Goal: Download file/media

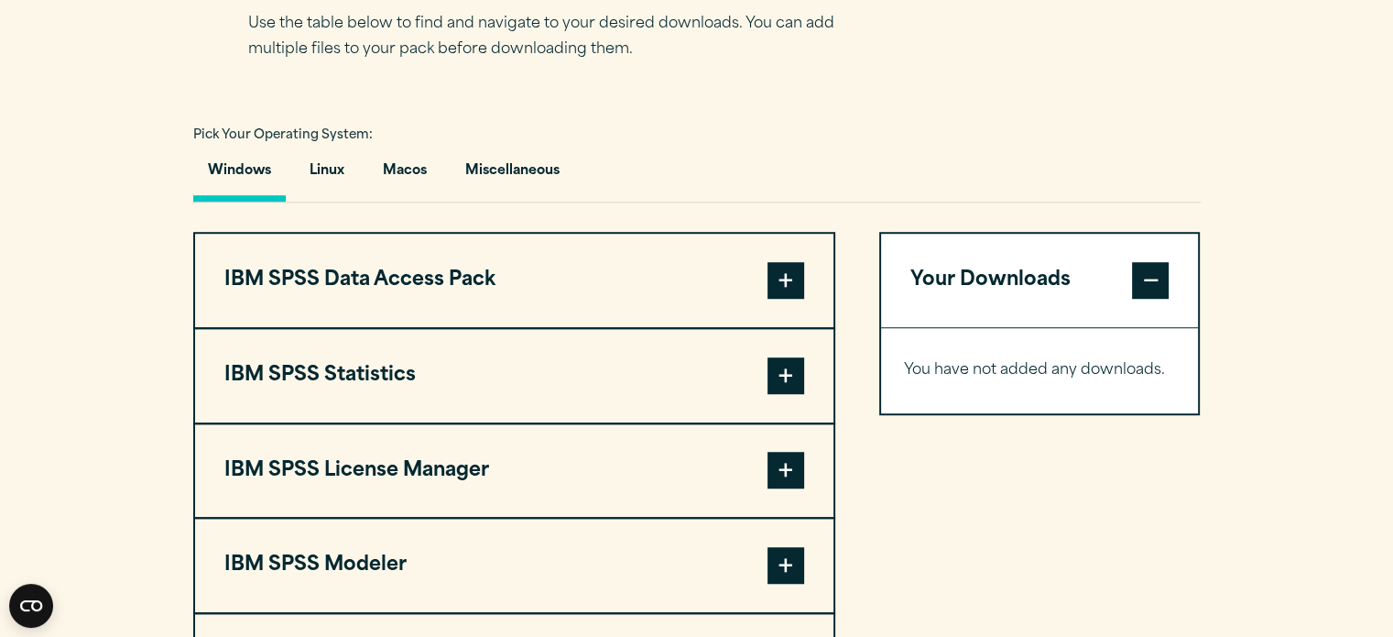
scroll to position [1465, 0]
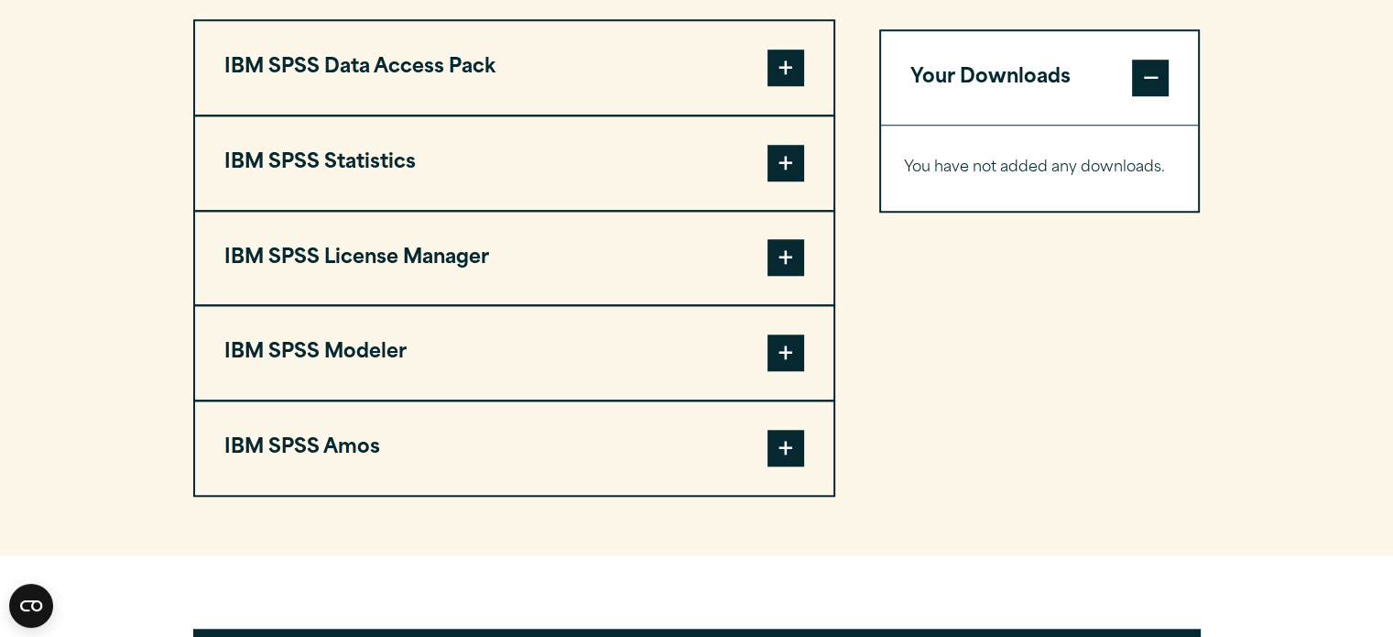
click at [768, 153] on span at bounding box center [786, 163] width 37 height 37
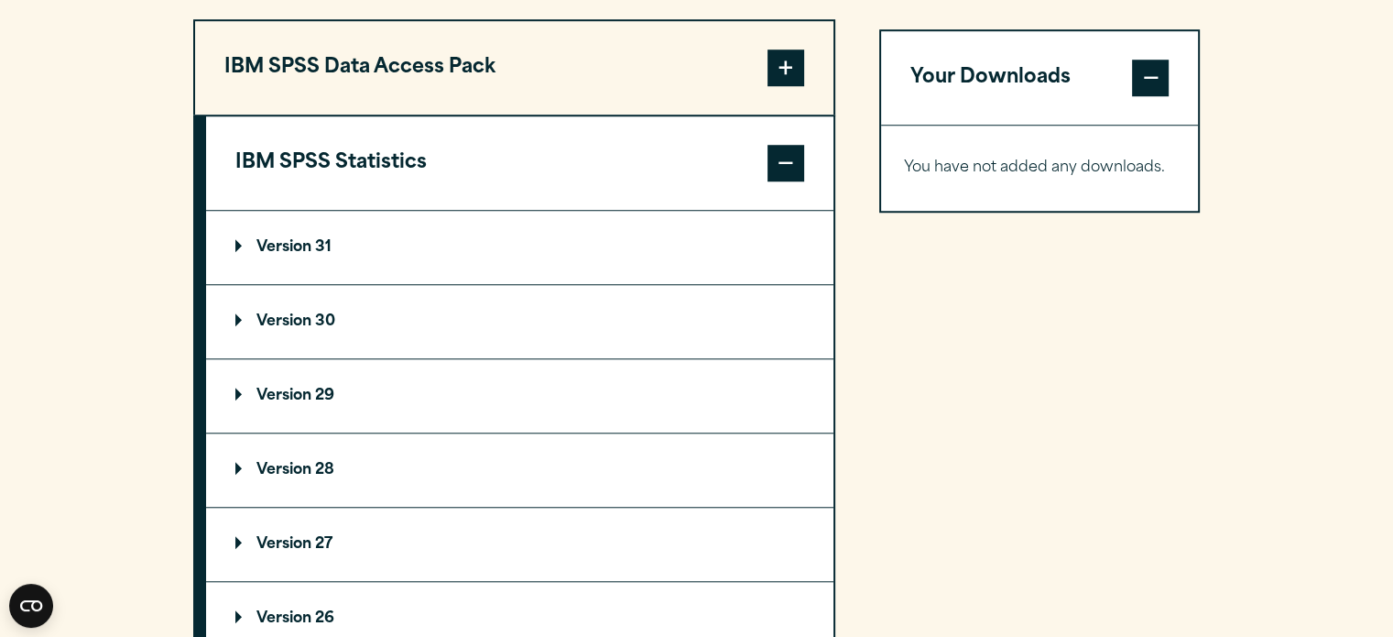
click at [768, 153] on span at bounding box center [786, 163] width 37 height 37
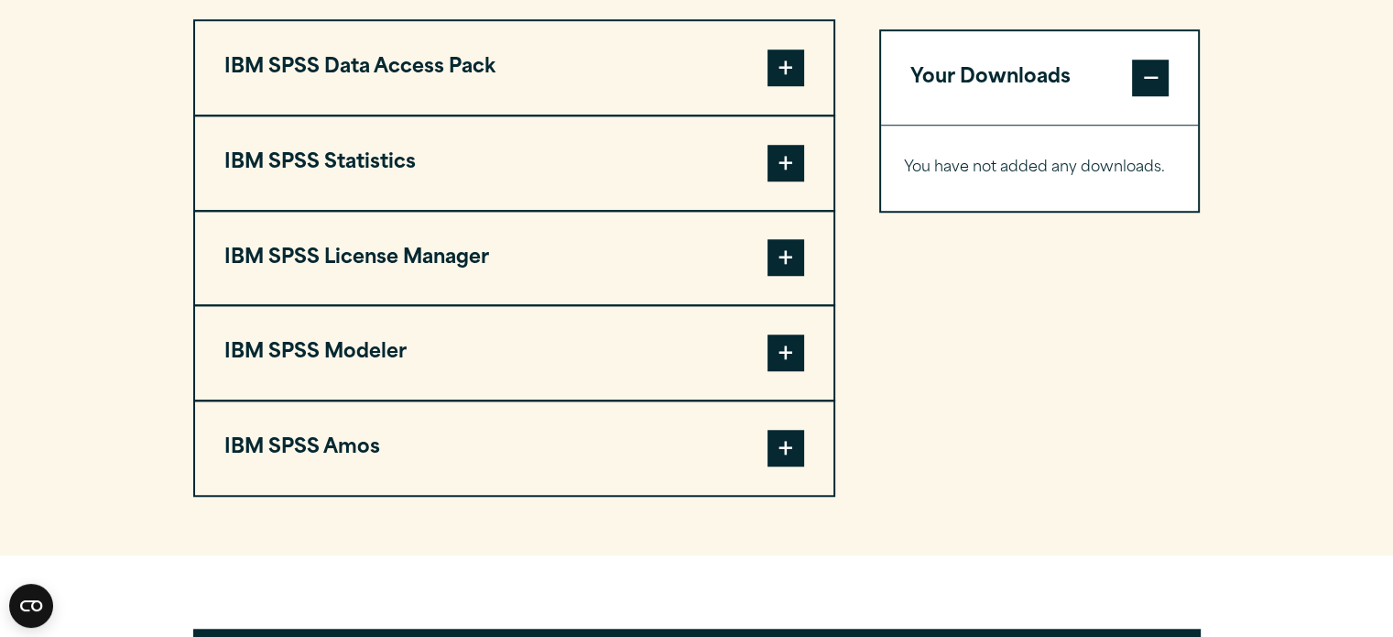
click at [792, 77] on span at bounding box center [786, 67] width 37 height 37
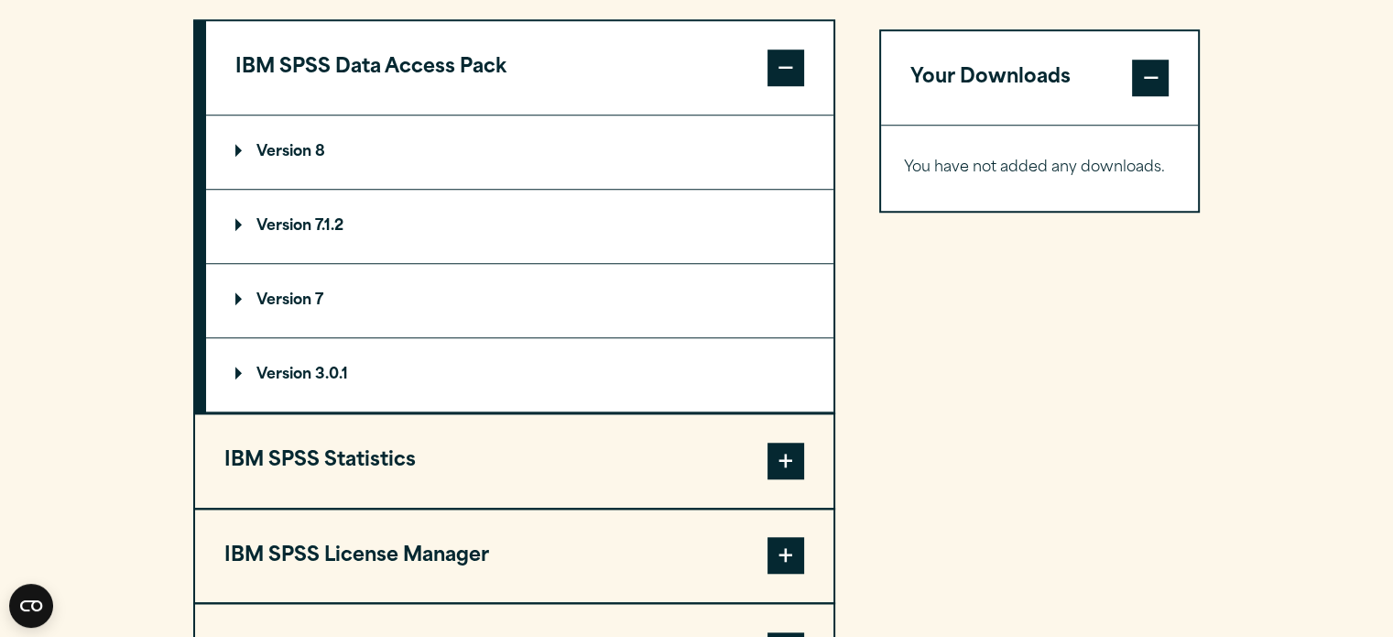
click at [792, 77] on span at bounding box center [786, 67] width 37 height 37
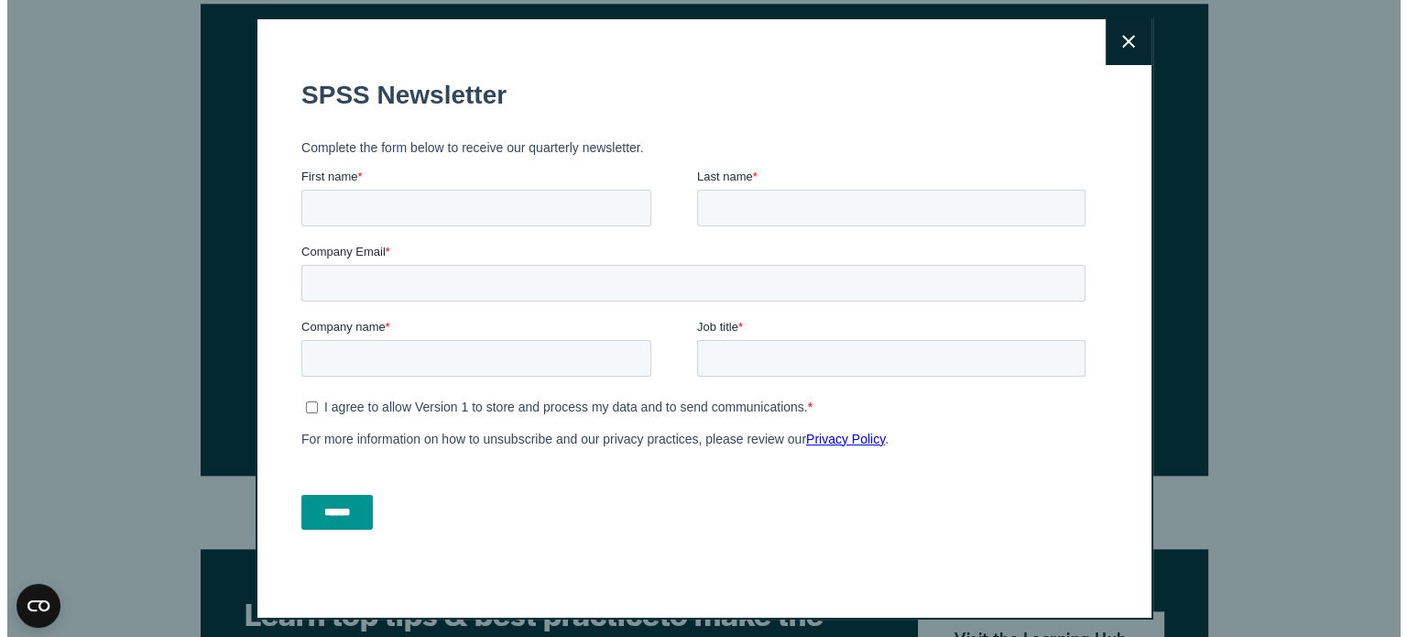
scroll to position [2587, 0]
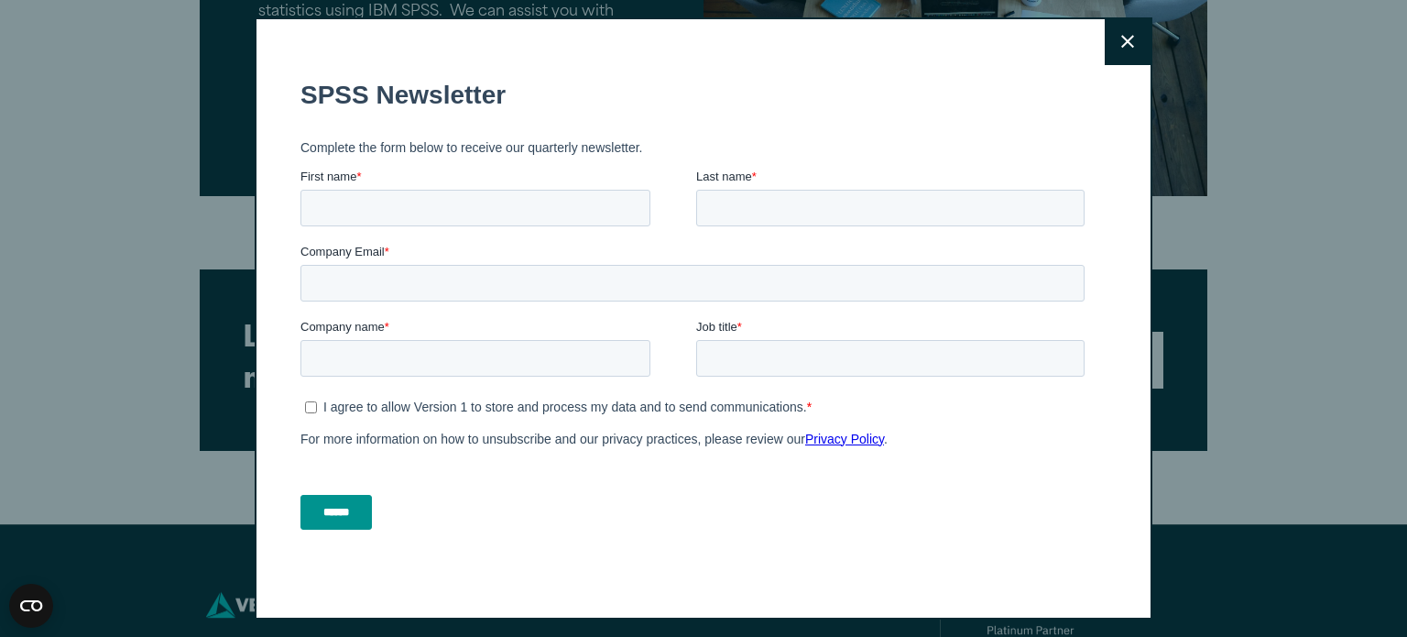
click at [1112, 36] on button "Close" at bounding box center [1128, 42] width 46 height 46
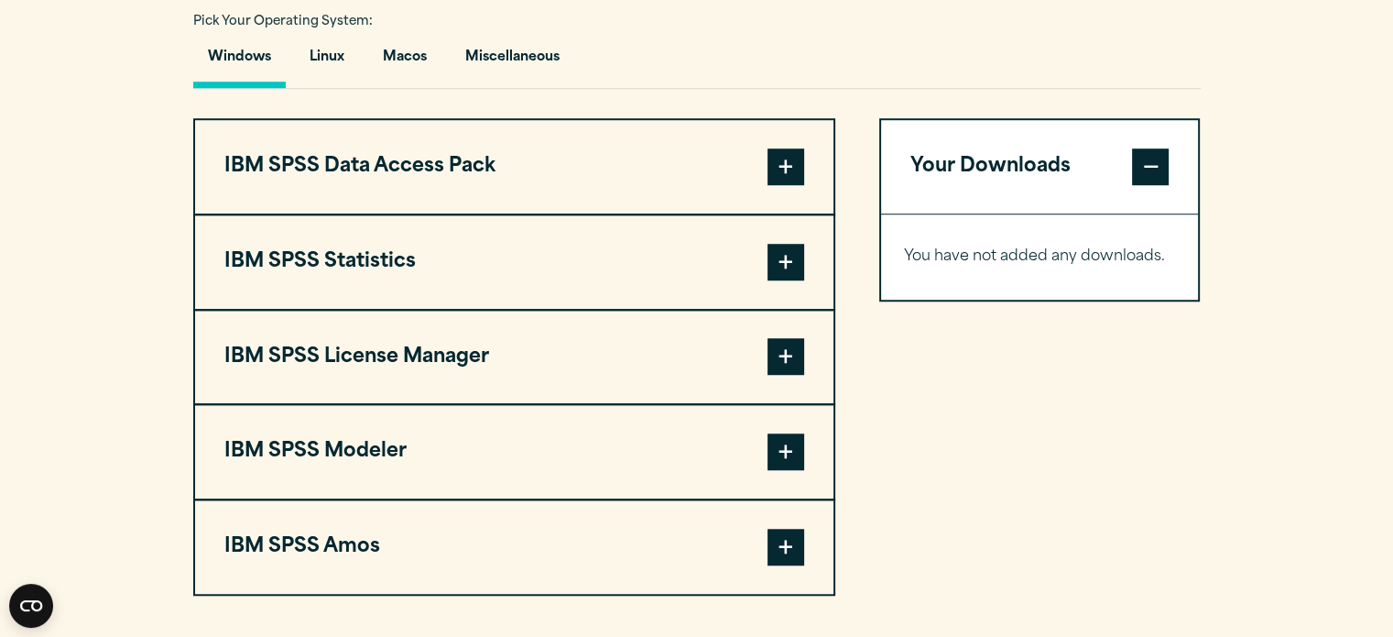
scroll to position [1367, 0]
click at [1030, 161] on button "Your Downloads" at bounding box center [1040, 165] width 318 height 93
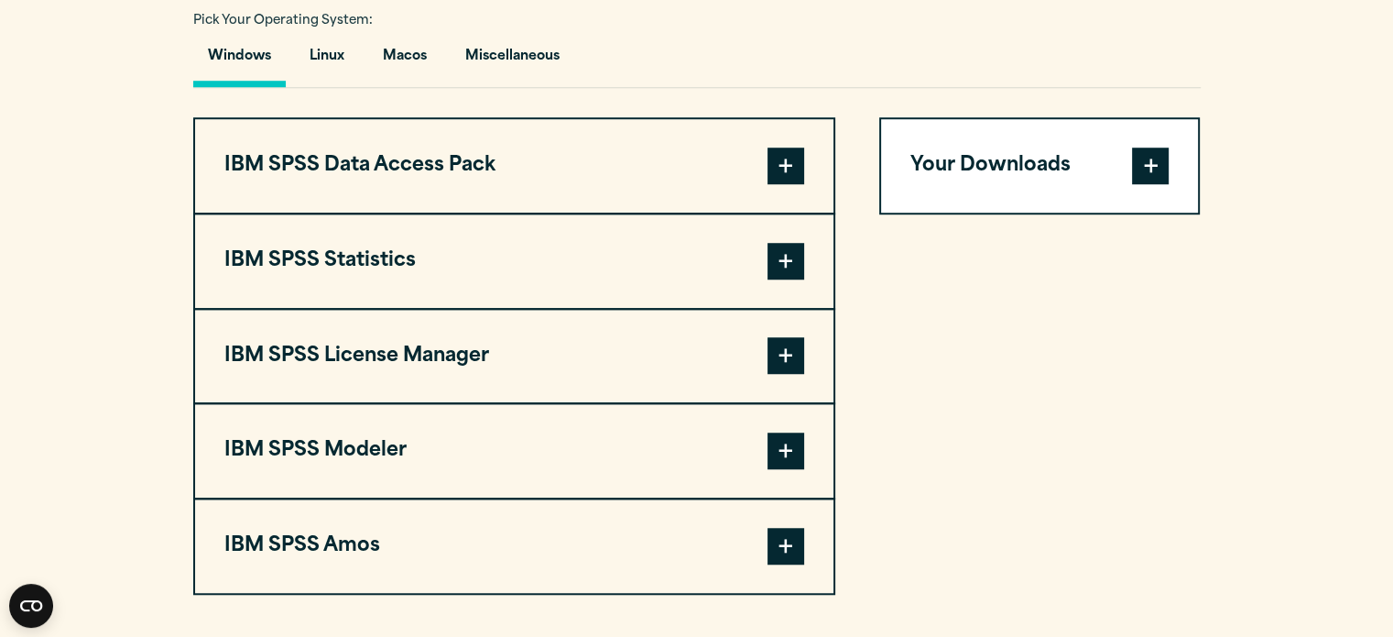
click at [1030, 161] on button "Your Downloads" at bounding box center [1040, 165] width 318 height 93
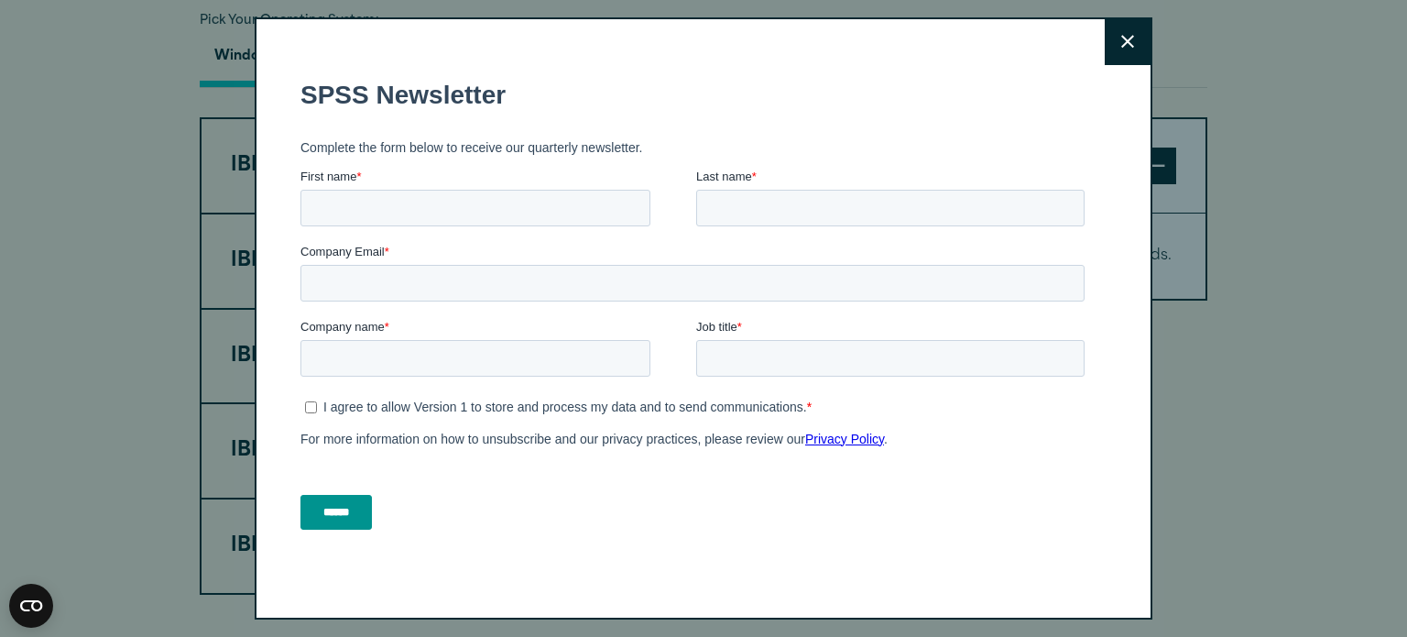
click at [1110, 41] on button "Close" at bounding box center [1128, 42] width 46 height 46
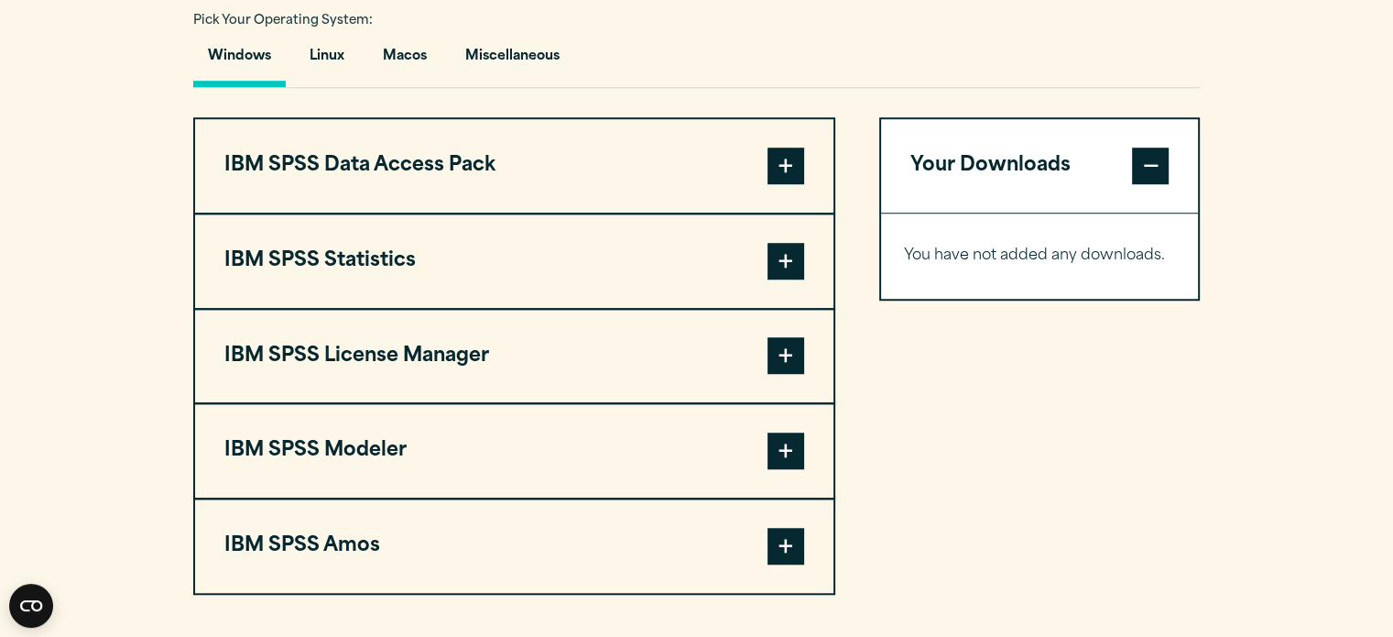
click at [726, 259] on button "IBM SPSS Statistics" at bounding box center [514, 260] width 639 height 93
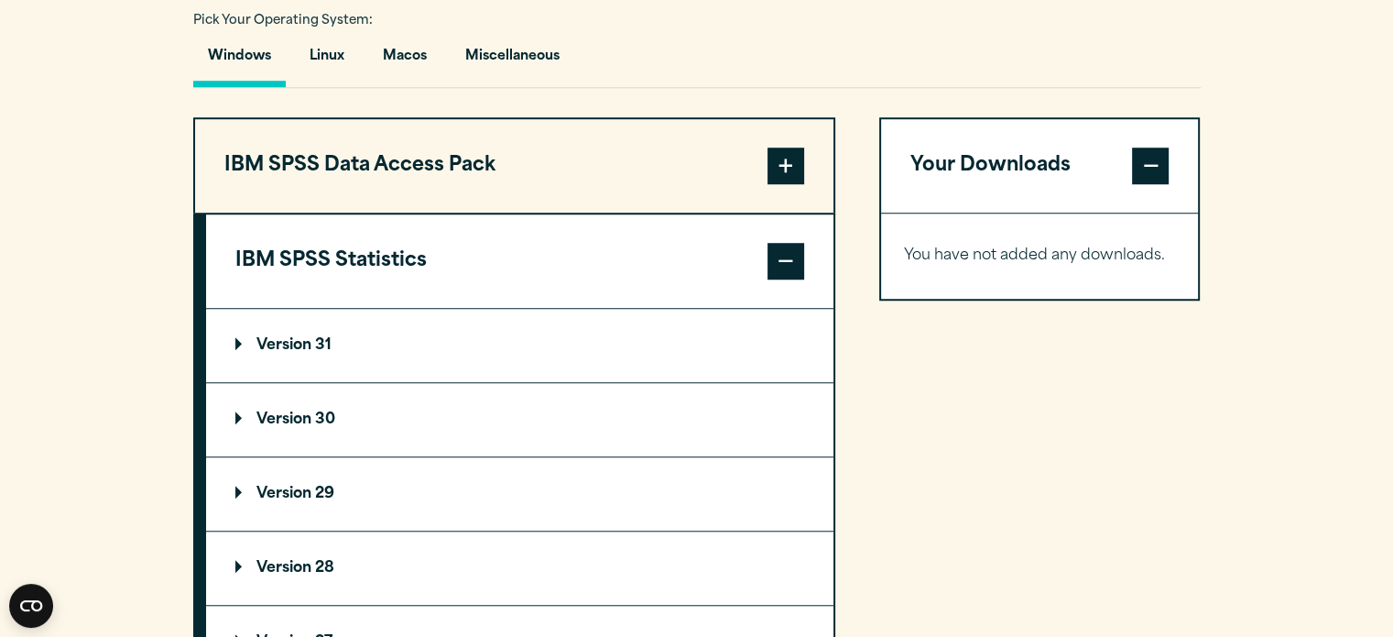
click at [726, 259] on button "IBM SPSS Statistics" at bounding box center [520, 260] width 628 height 93
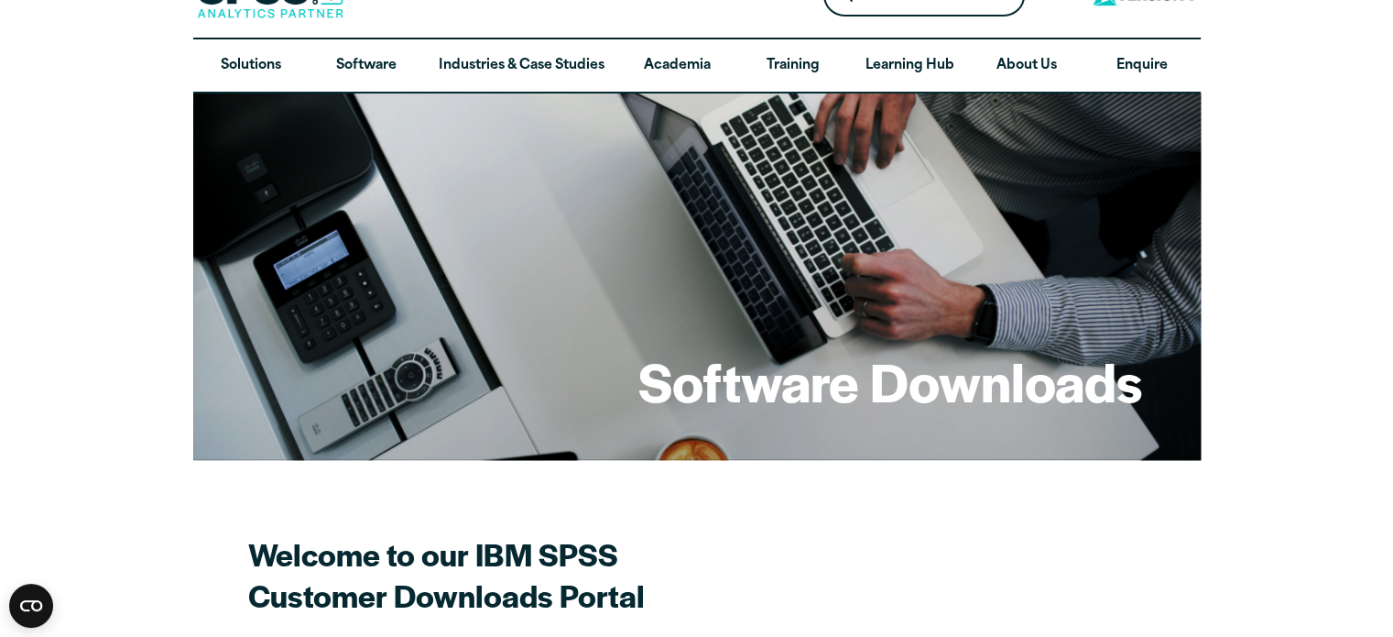
scroll to position [38, 0]
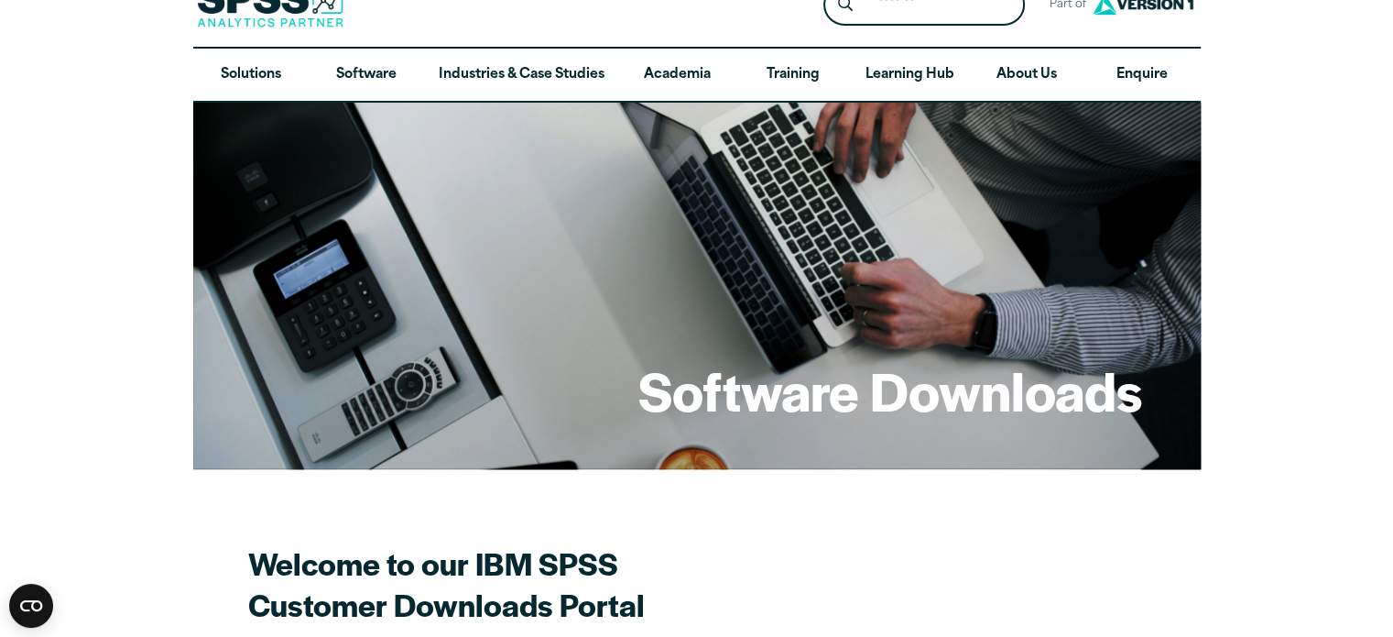
drag, startPoint x: 726, startPoint y: 259, endPoint x: 1330, endPoint y: 279, distance: 604.1
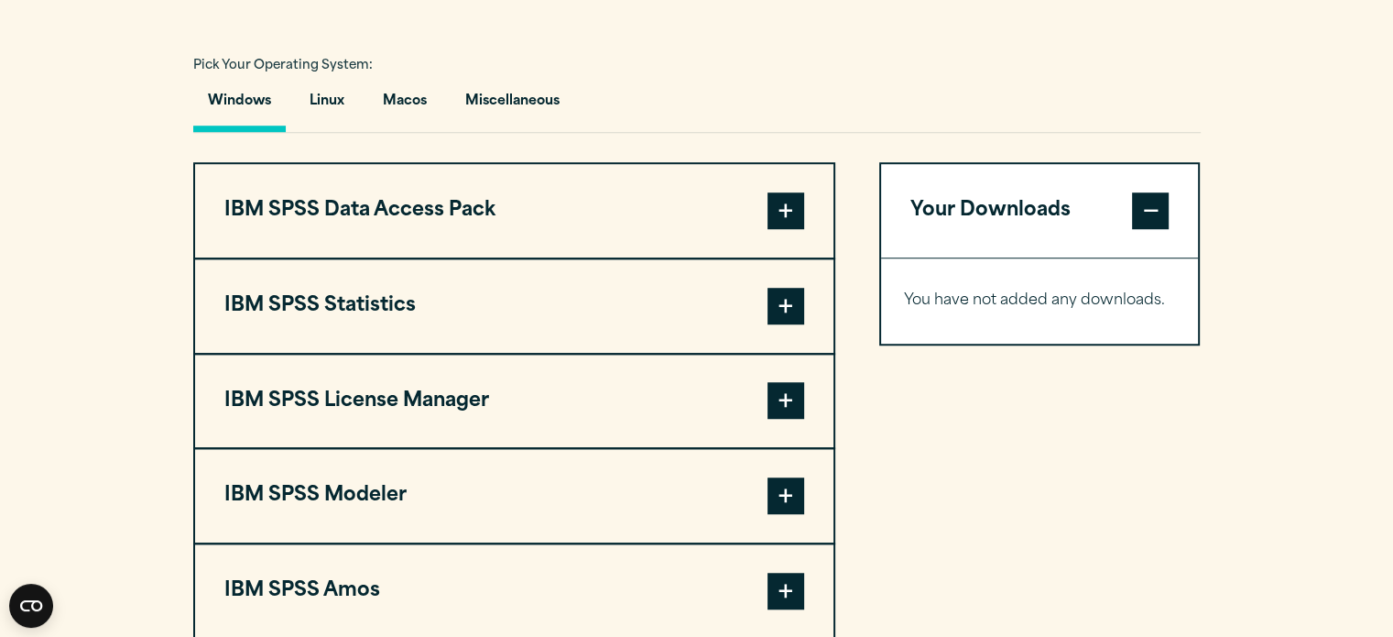
scroll to position [1318, 0]
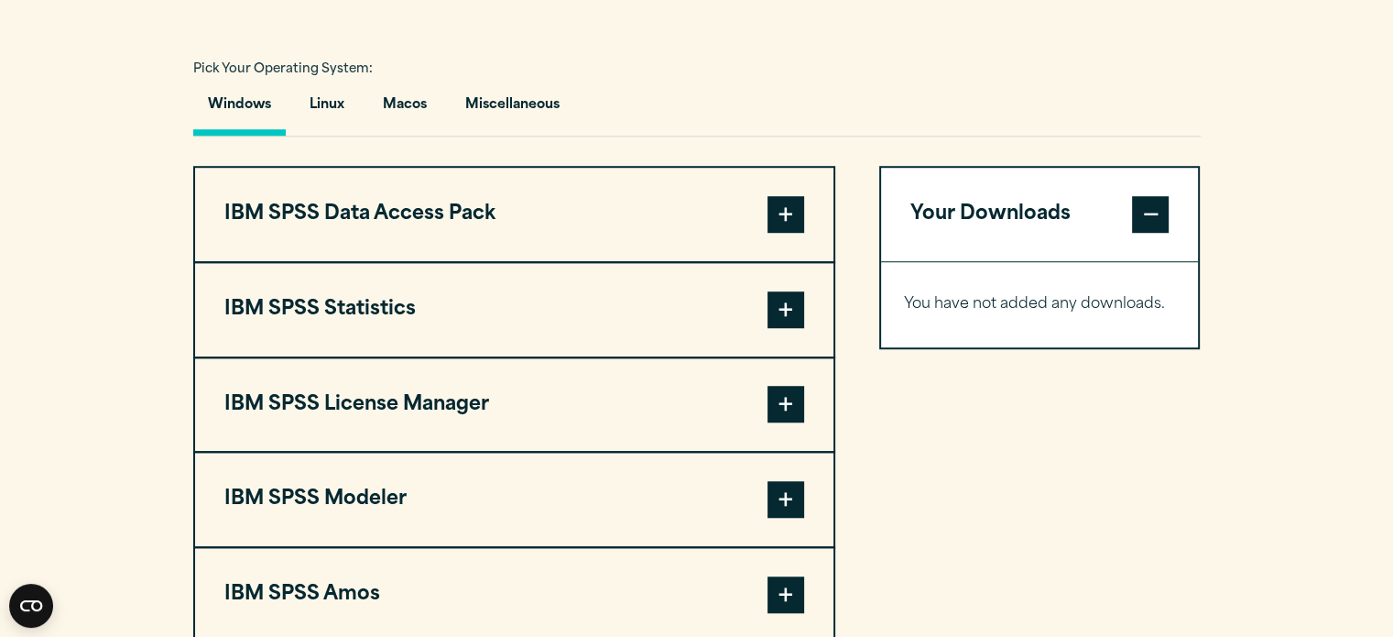
click at [707, 230] on button "IBM SPSS Data Access Pack" at bounding box center [514, 214] width 639 height 93
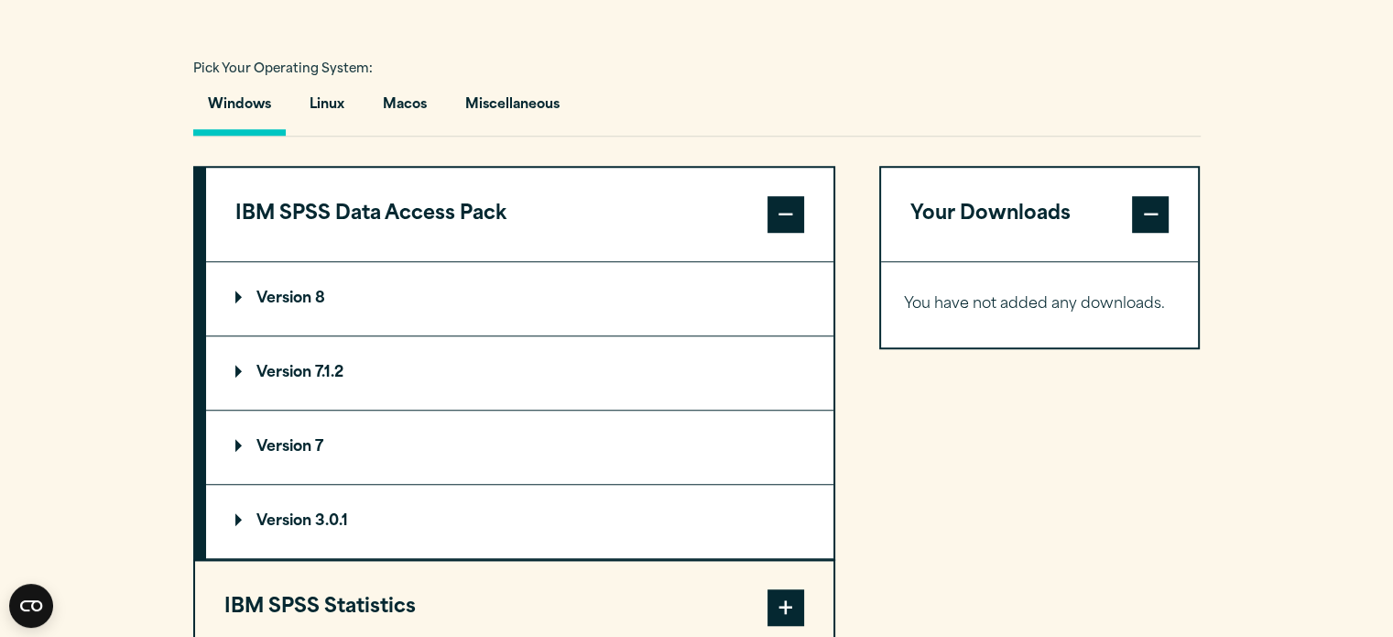
click at [491, 289] on summary "Version 8" at bounding box center [520, 298] width 628 height 73
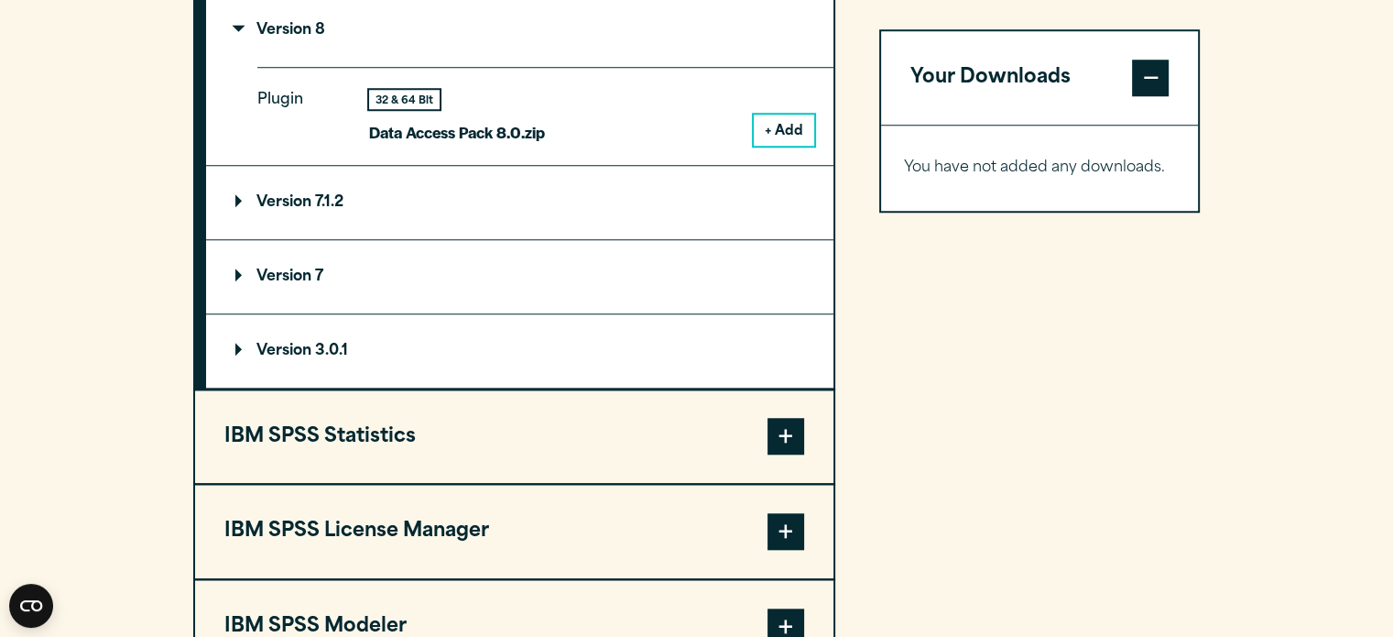
scroll to position [1587, 0]
click at [697, 434] on button "IBM SPSS Statistics" at bounding box center [514, 436] width 639 height 93
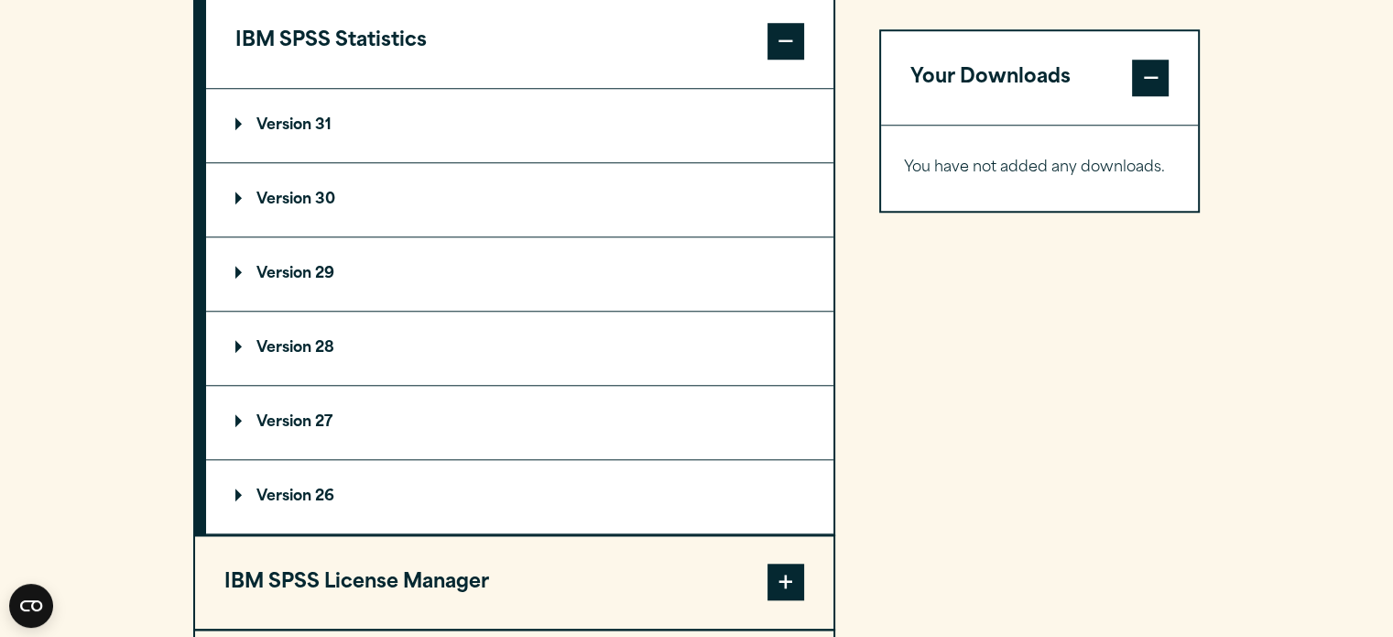
click at [561, 109] on summary "Version 31" at bounding box center [520, 125] width 628 height 73
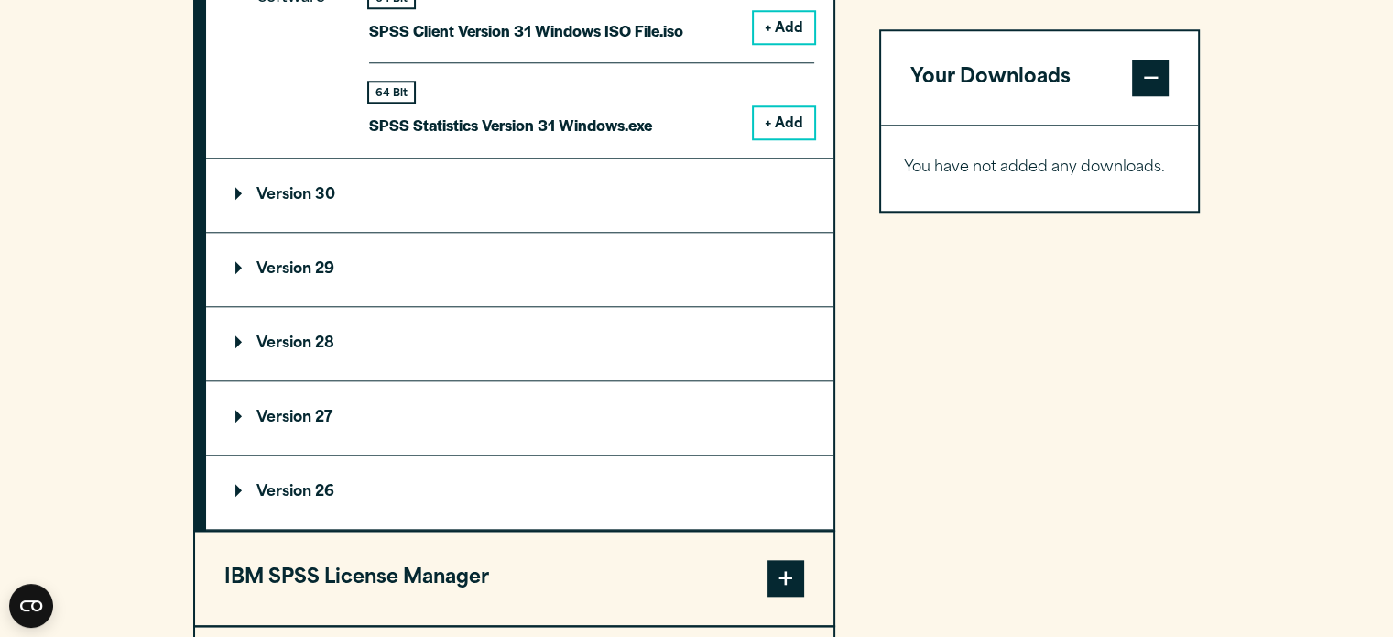
scroll to position [1909, 0]
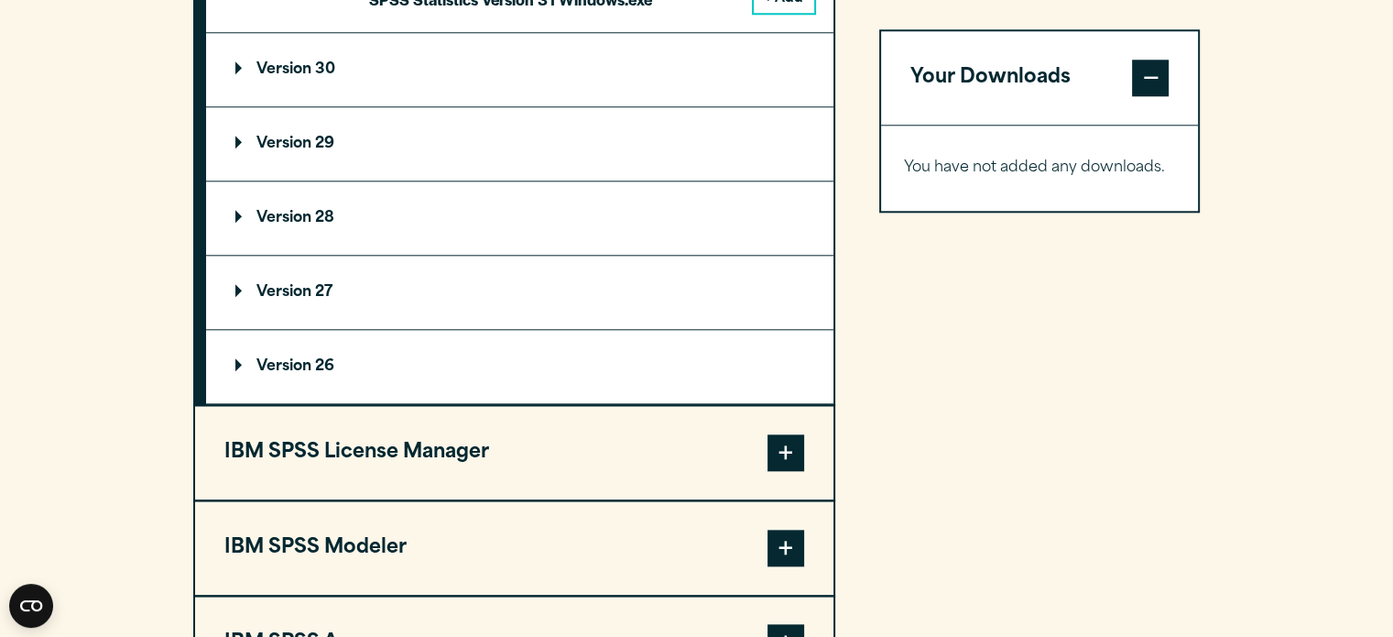
click at [614, 459] on button "IBM SPSS License Manager" at bounding box center [514, 452] width 639 height 93
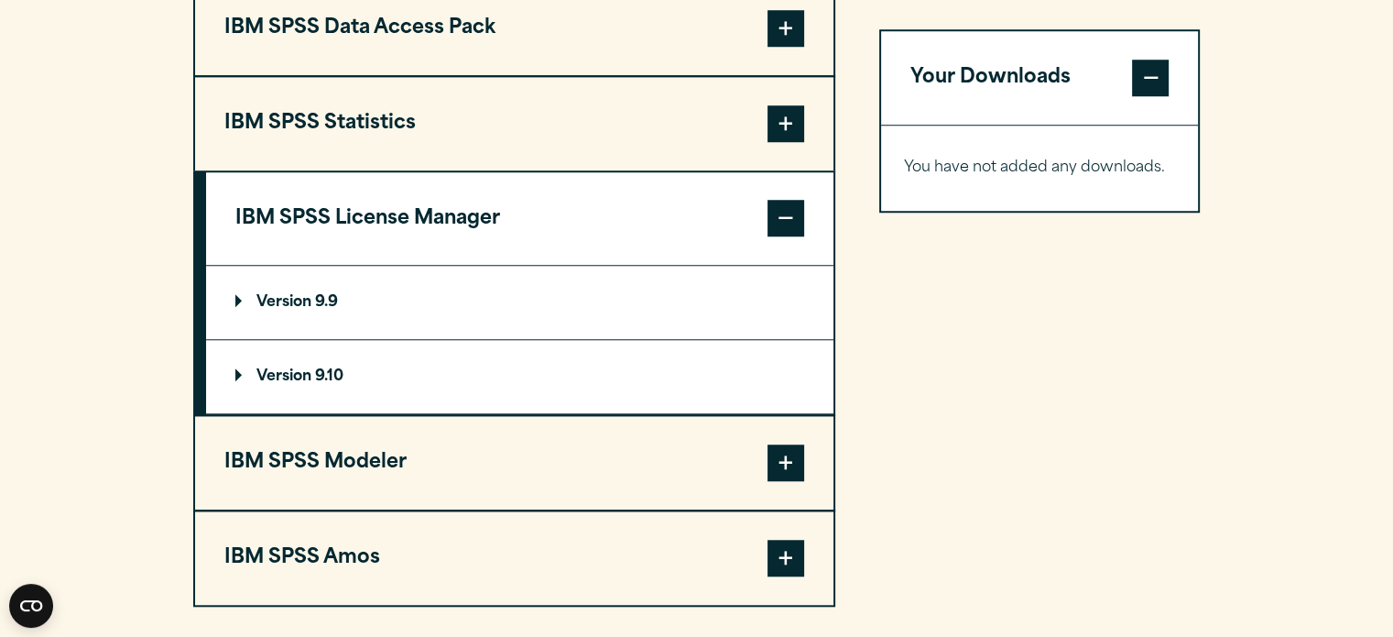
scroll to position [1503, 0]
click at [737, 196] on button "IBM SPSS License Manager" at bounding box center [520, 219] width 628 height 93
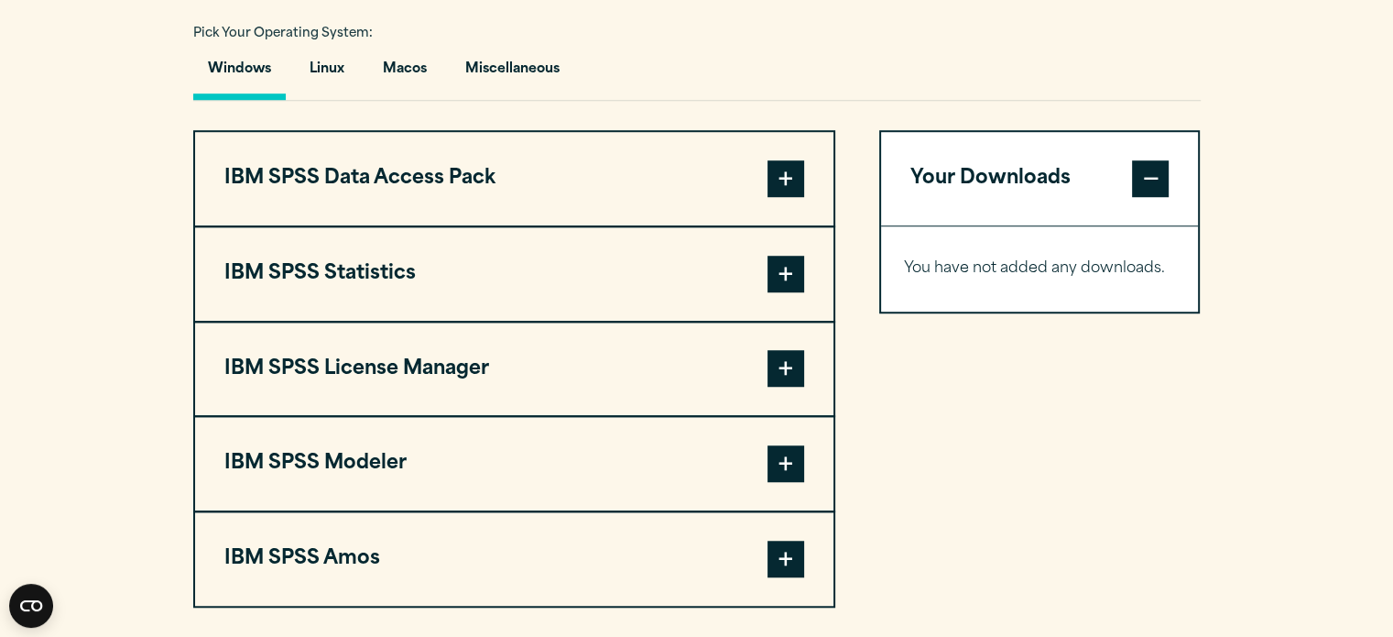
scroll to position [1349, 0]
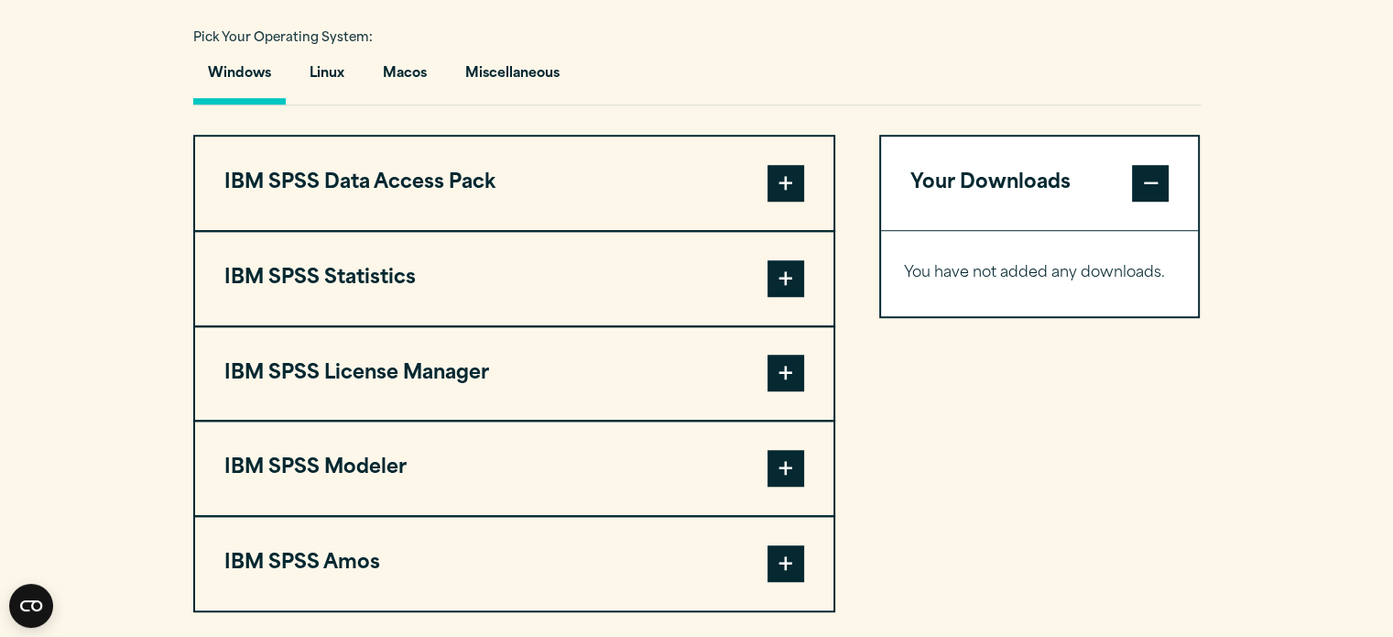
click at [543, 158] on button "IBM SPSS Data Access Pack" at bounding box center [514, 183] width 639 height 93
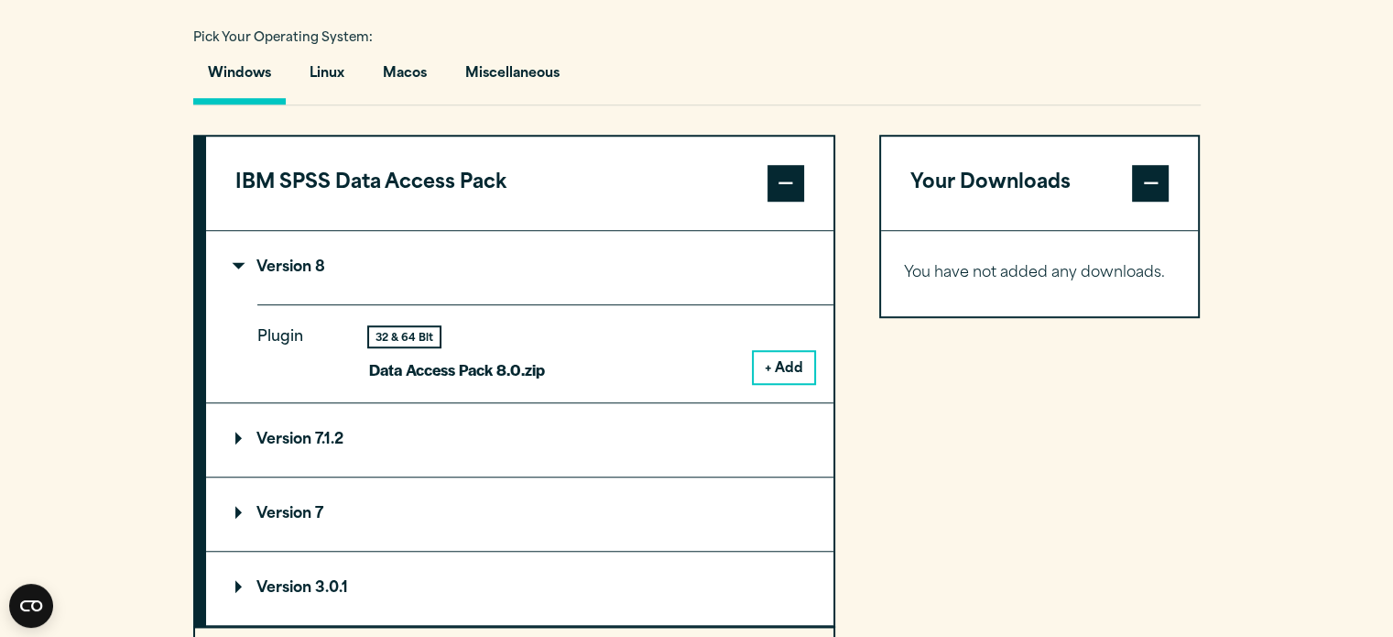
click at [543, 158] on button "IBM SPSS Data Access Pack" at bounding box center [520, 183] width 628 height 93
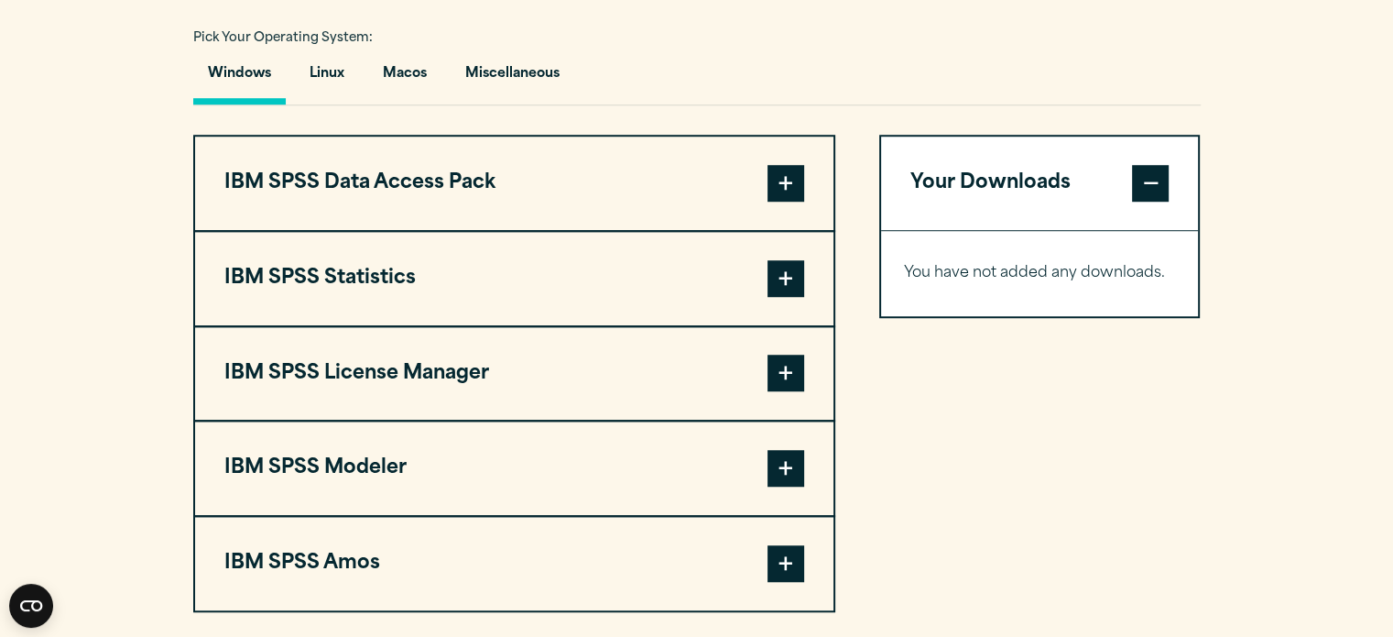
click at [496, 384] on button "IBM SPSS License Manager" at bounding box center [514, 373] width 639 height 93
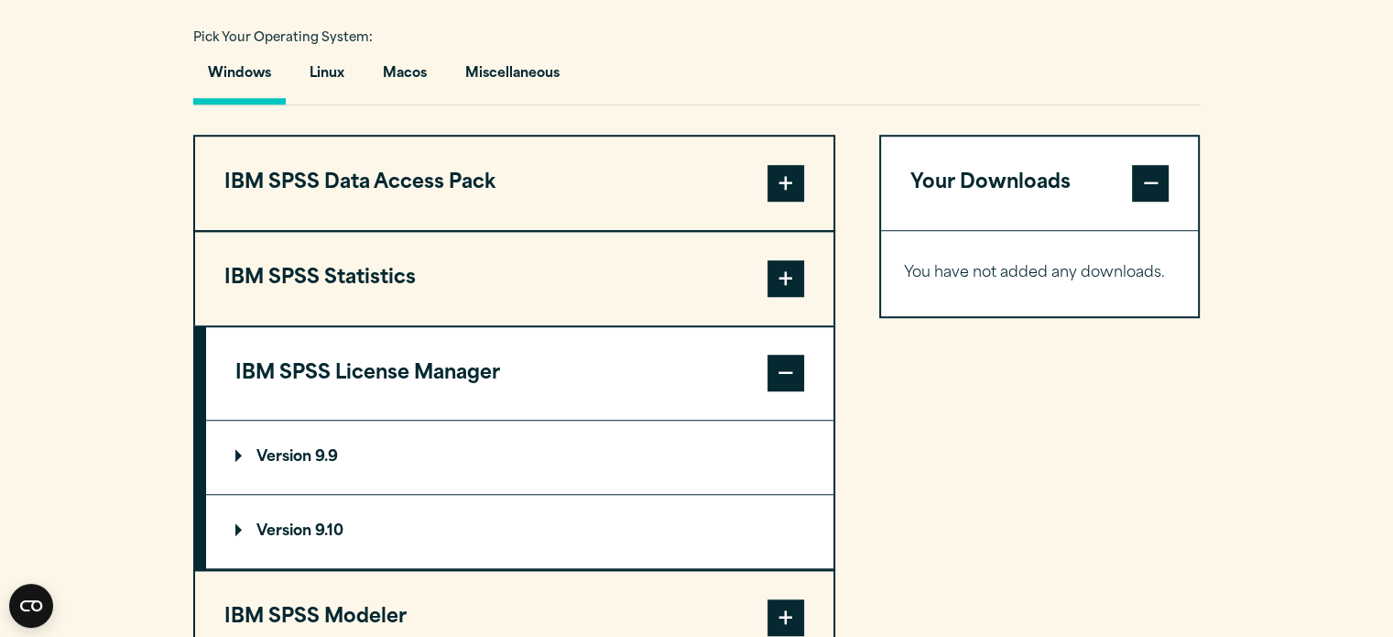
click at [568, 367] on button "IBM SPSS License Manager" at bounding box center [520, 373] width 628 height 93
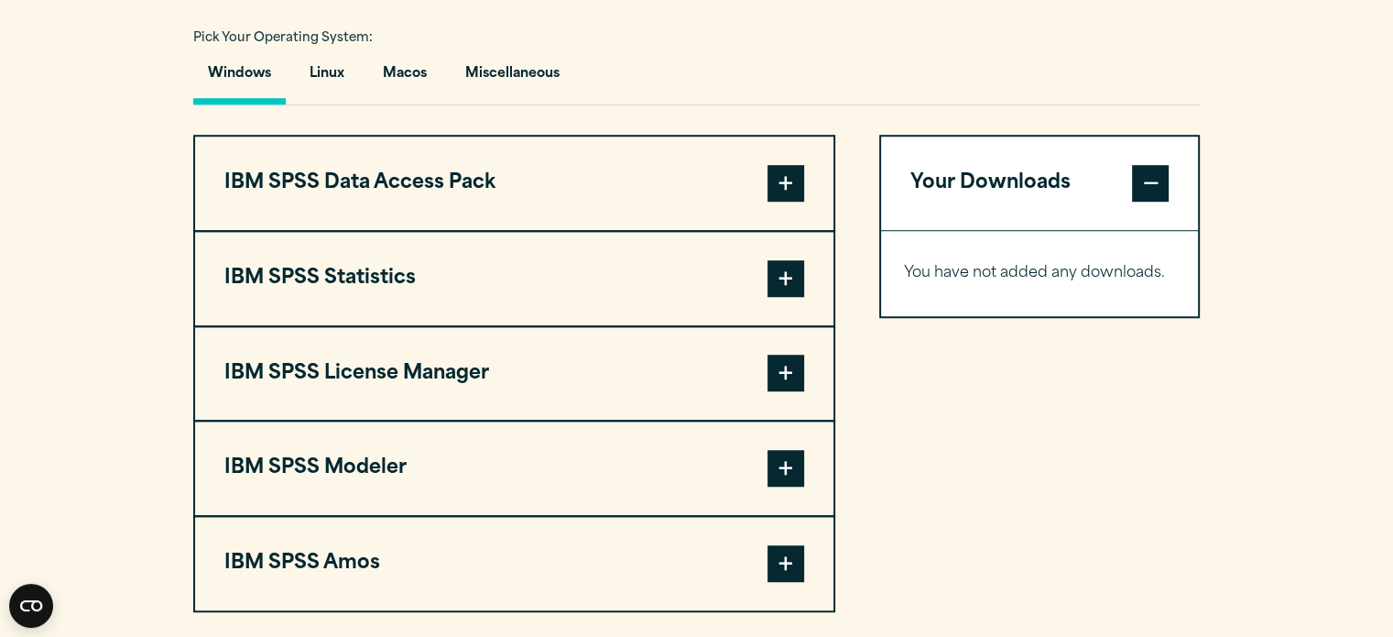
click at [546, 468] on button "IBM SPSS Modeler" at bounding box center [514, 467] width 639 height 93
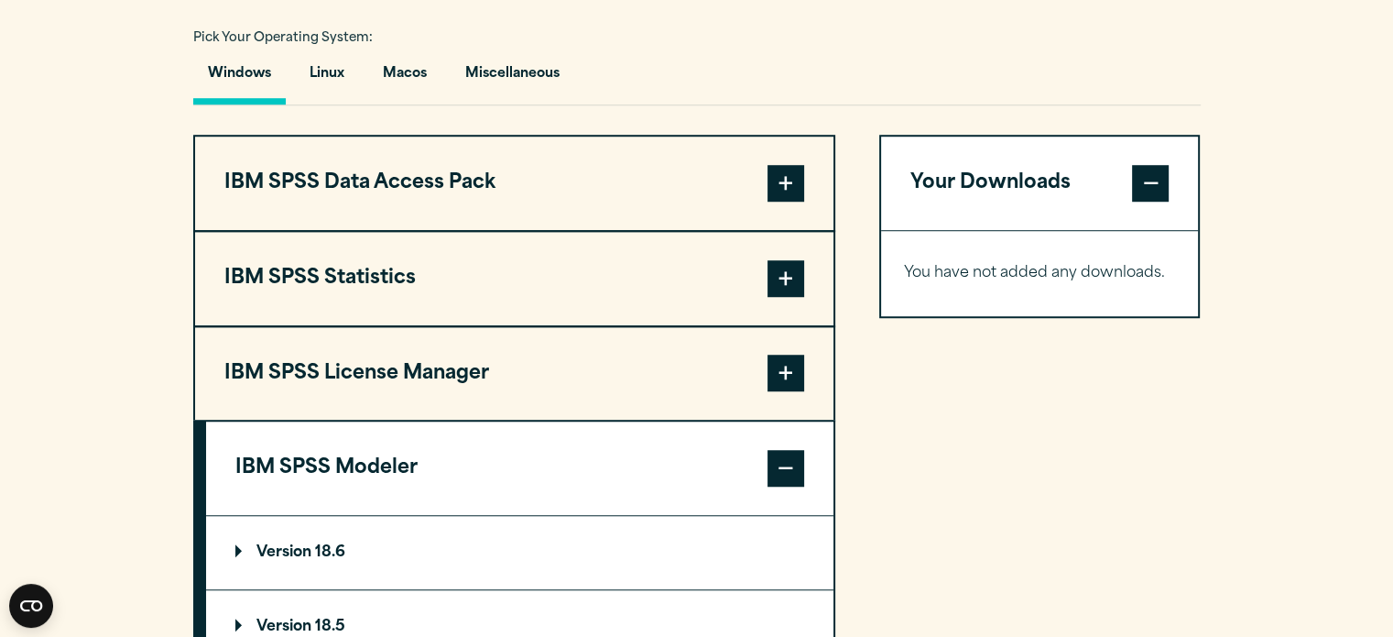
click at [546, 468] on button "IBM SPSS Modeler" at bounding box center [520, 467] width 628 height 93
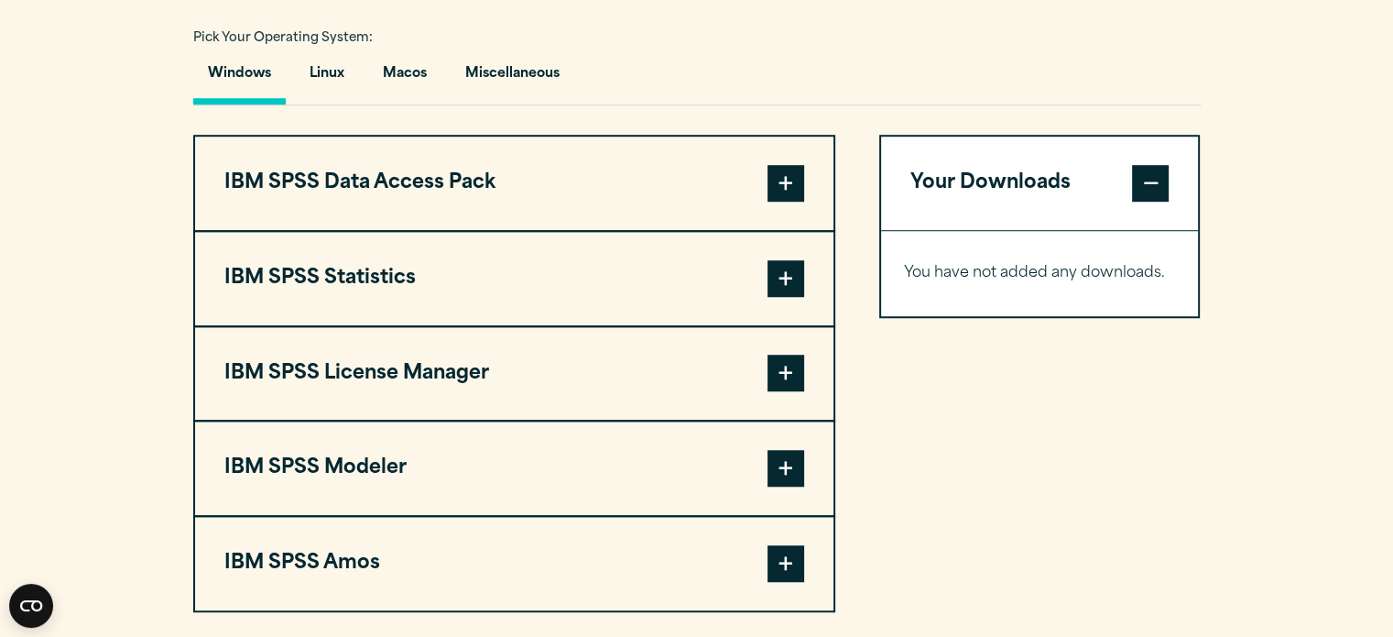
click at [556, 311] on button "IBM SPSS Statistics" at bounding box center [514, 278] width 639 height 93
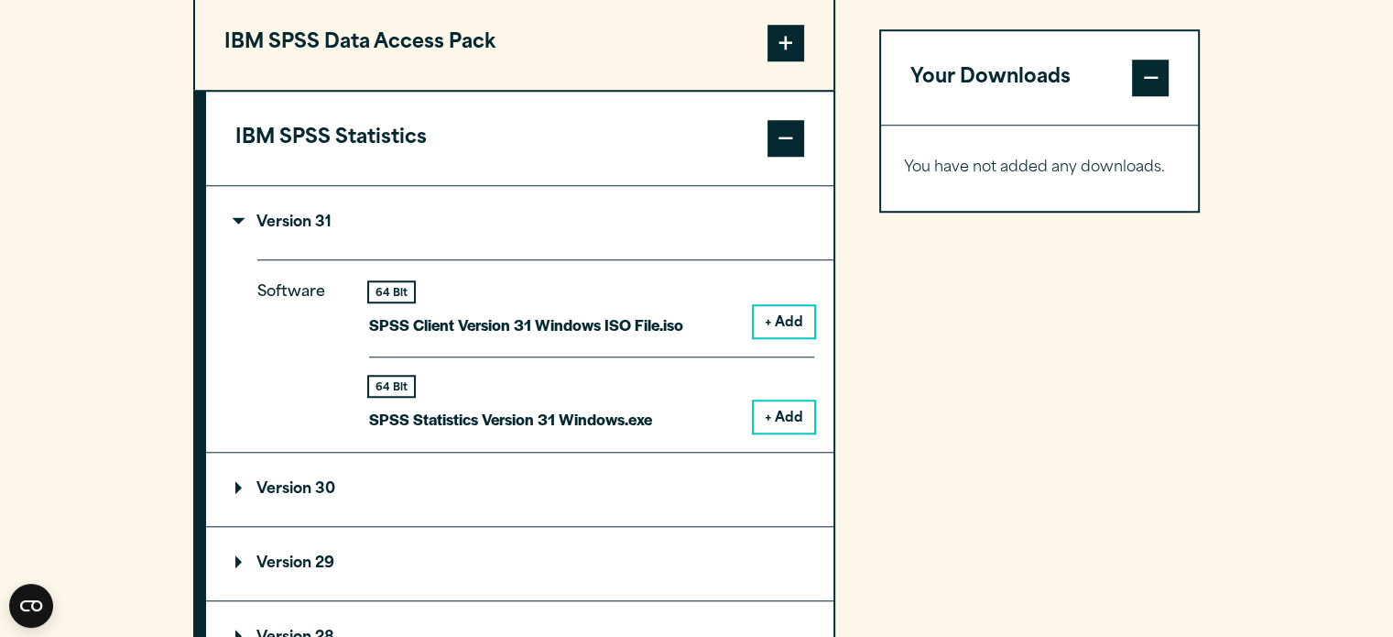
scroll to position [1483, 0]
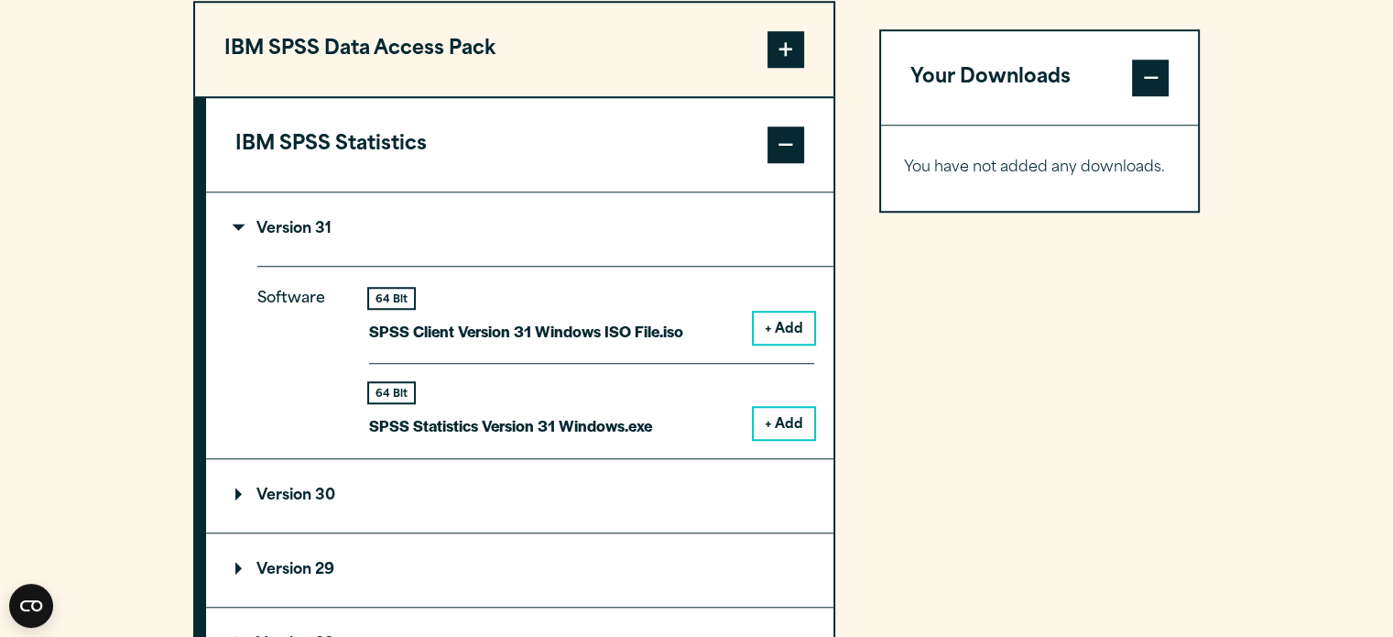
click at [789, 326] on button "+ Add" at bounding box center [784, 327] width 60 height 31
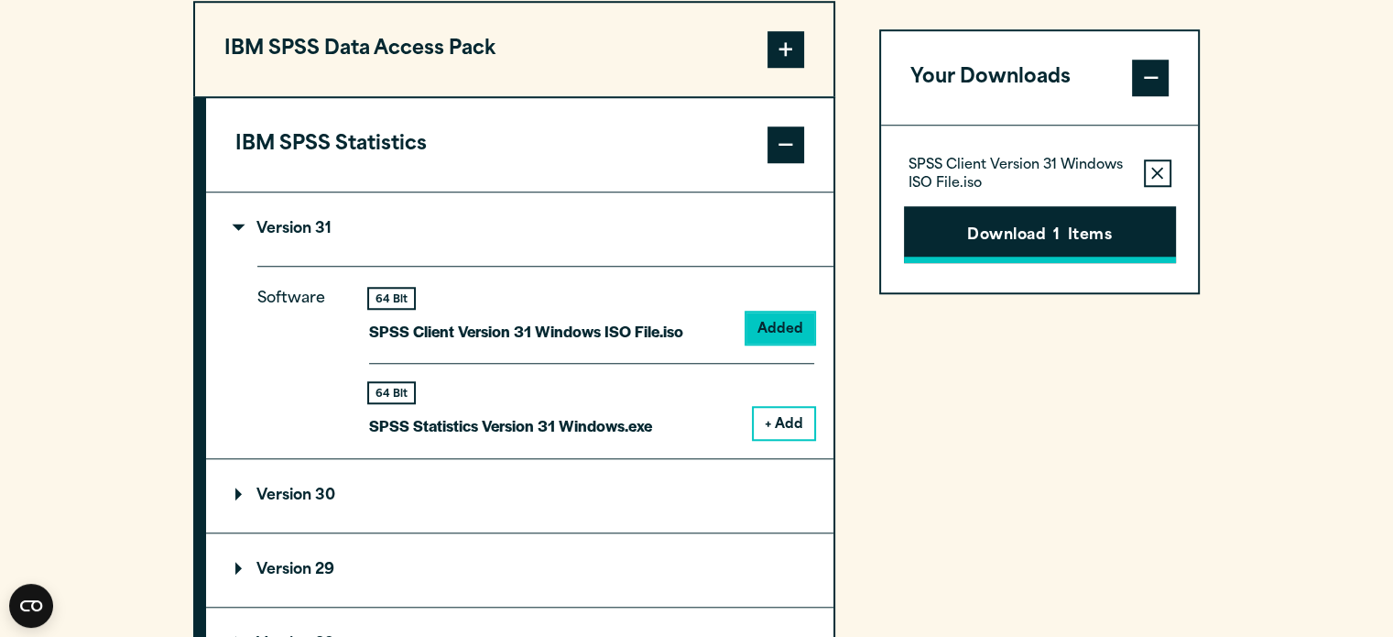
click at [997, 245] on button "Download 1 Items" at bounding box center [1040, 234] width 272 height 57
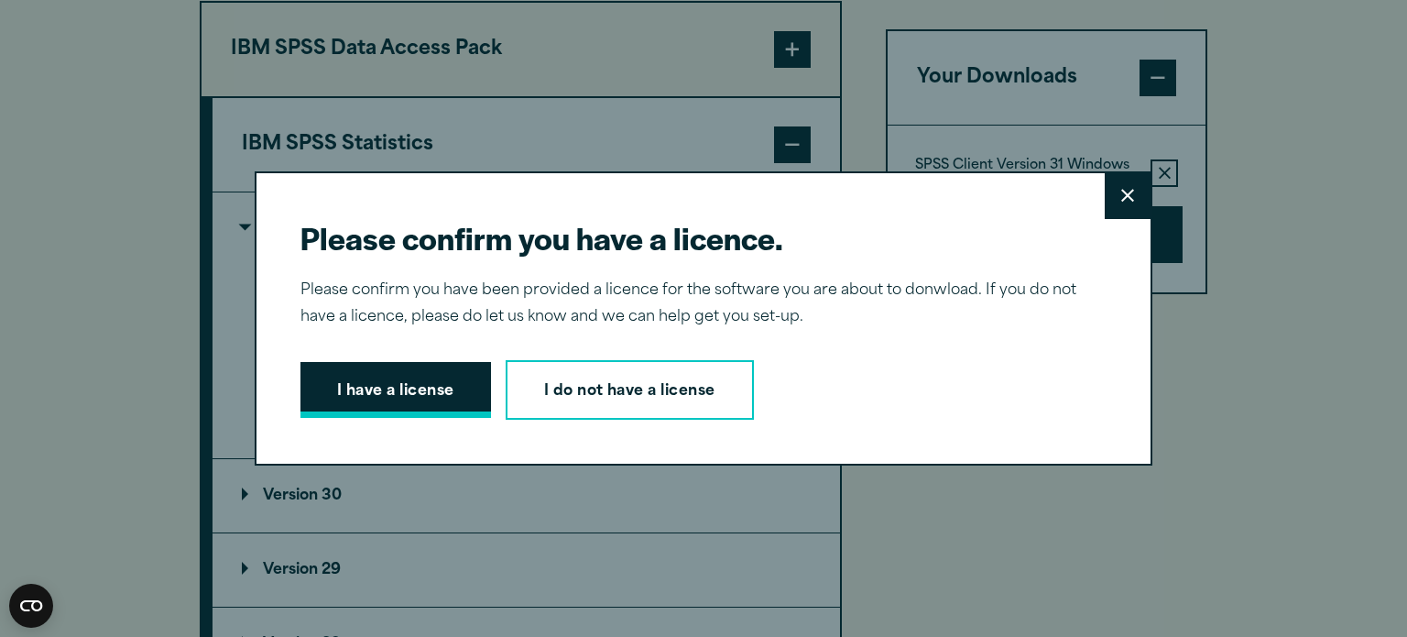
click at [403, 379] on button "I have a license" at bounding box center [395, 390] width 191 height 57
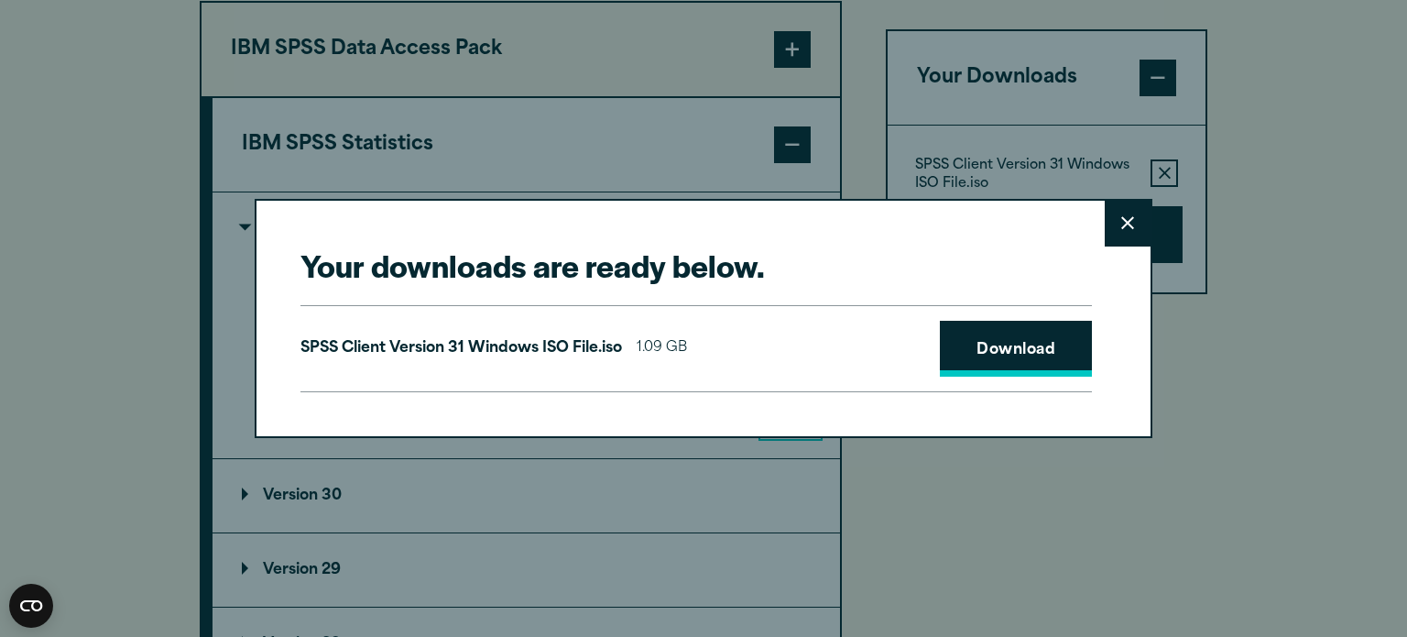
click at [1002, 340] on link "Download" at bounding box center [1016, 349] width 152 height 57
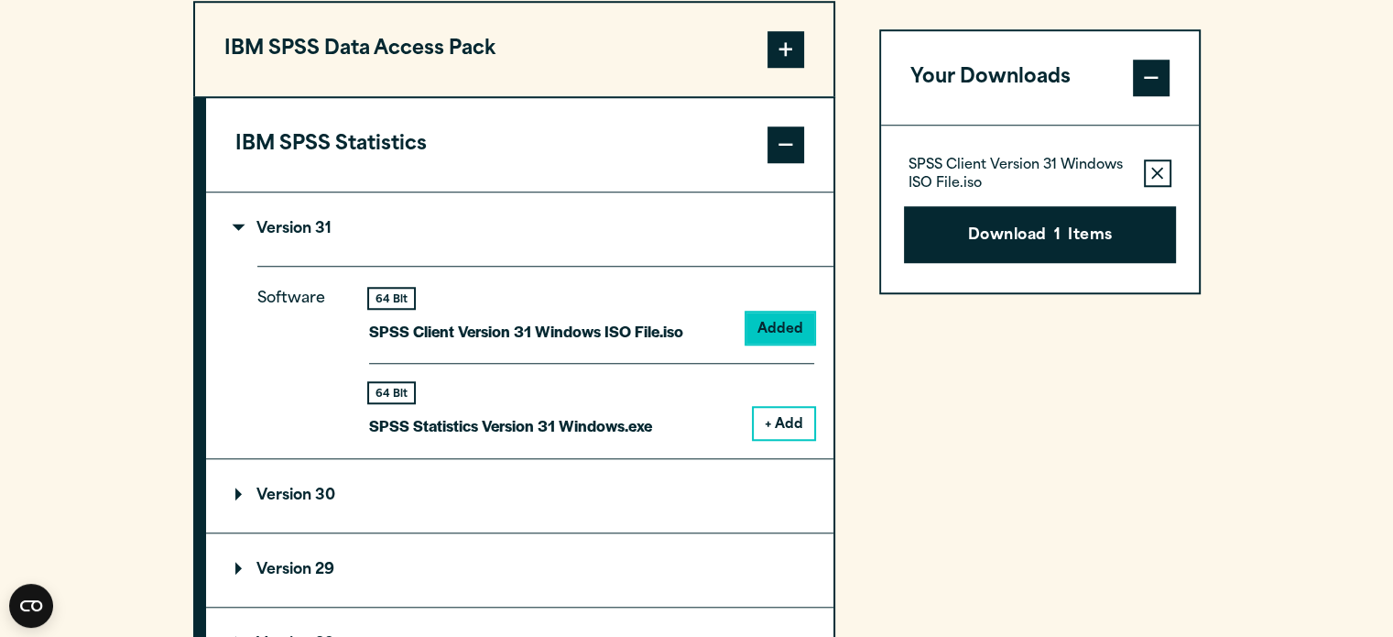
click at [1334, 98] on div "Your downloads are ready below. Close SPSS Client Version 31 Windows ISO File.i…" at bounding box center [696, 318] width 1393 height 637
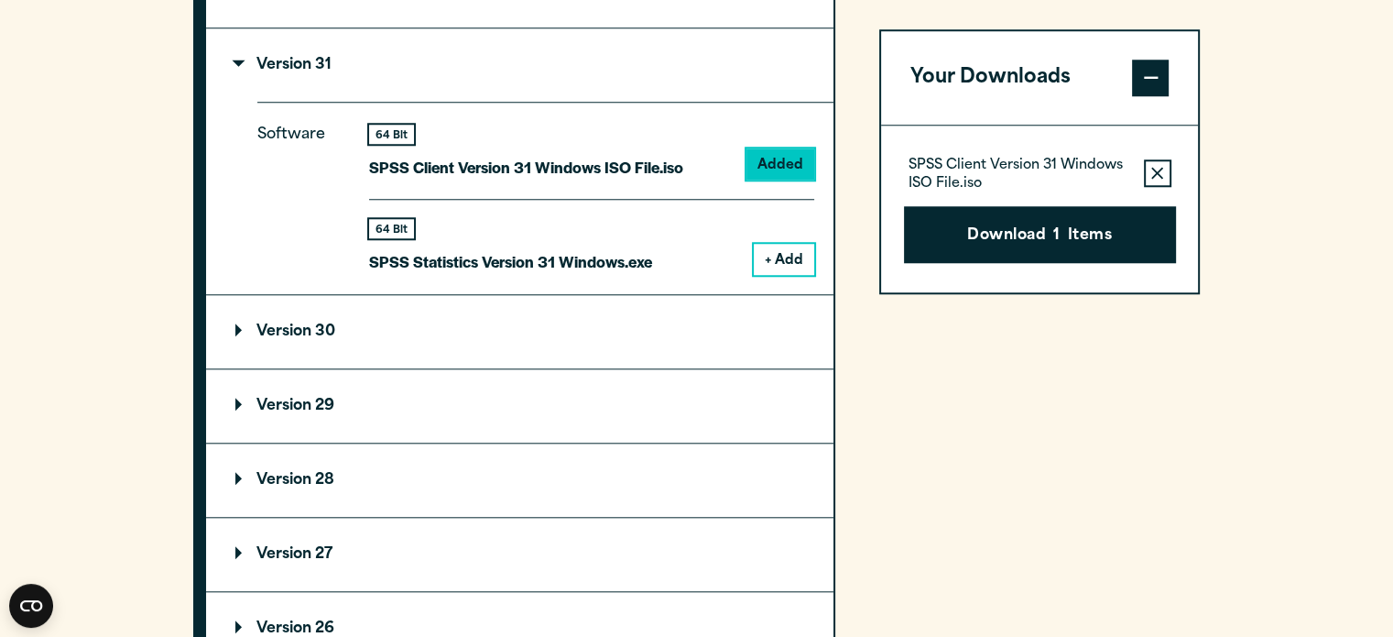
scroll to position [1649, 0]
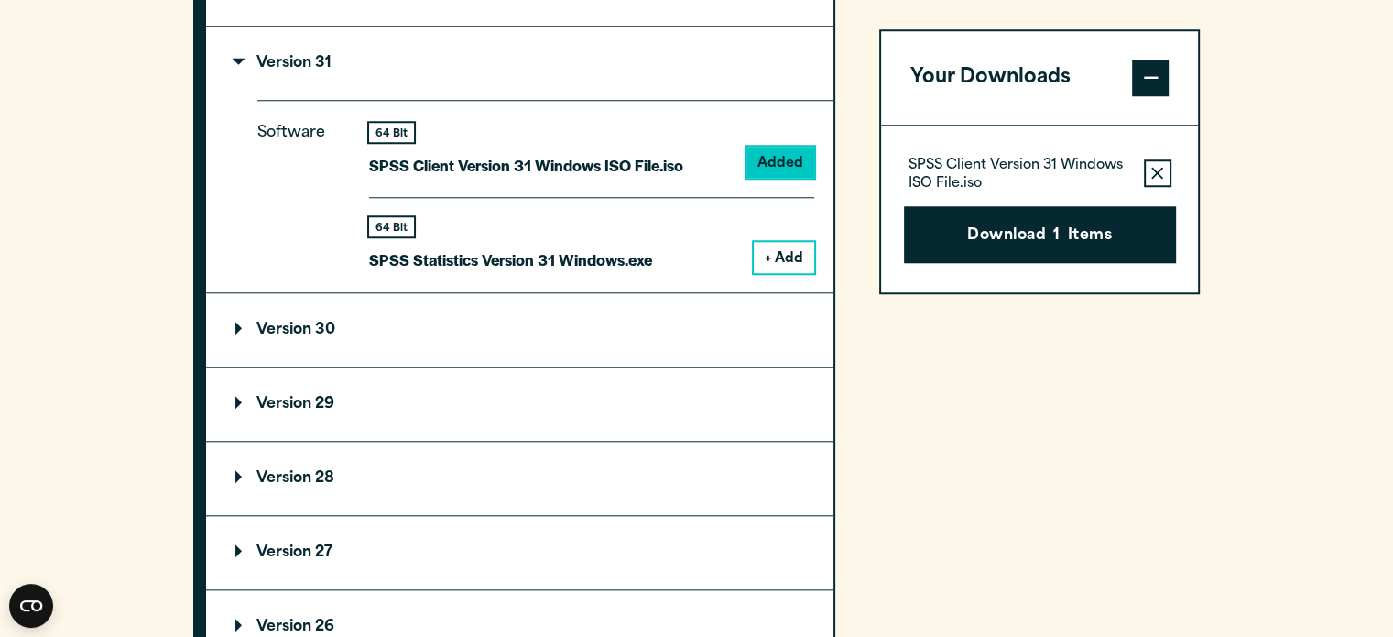
click at [711, 394] on summary "Version 29" at bounding box center [520, 403] width 628 height 73
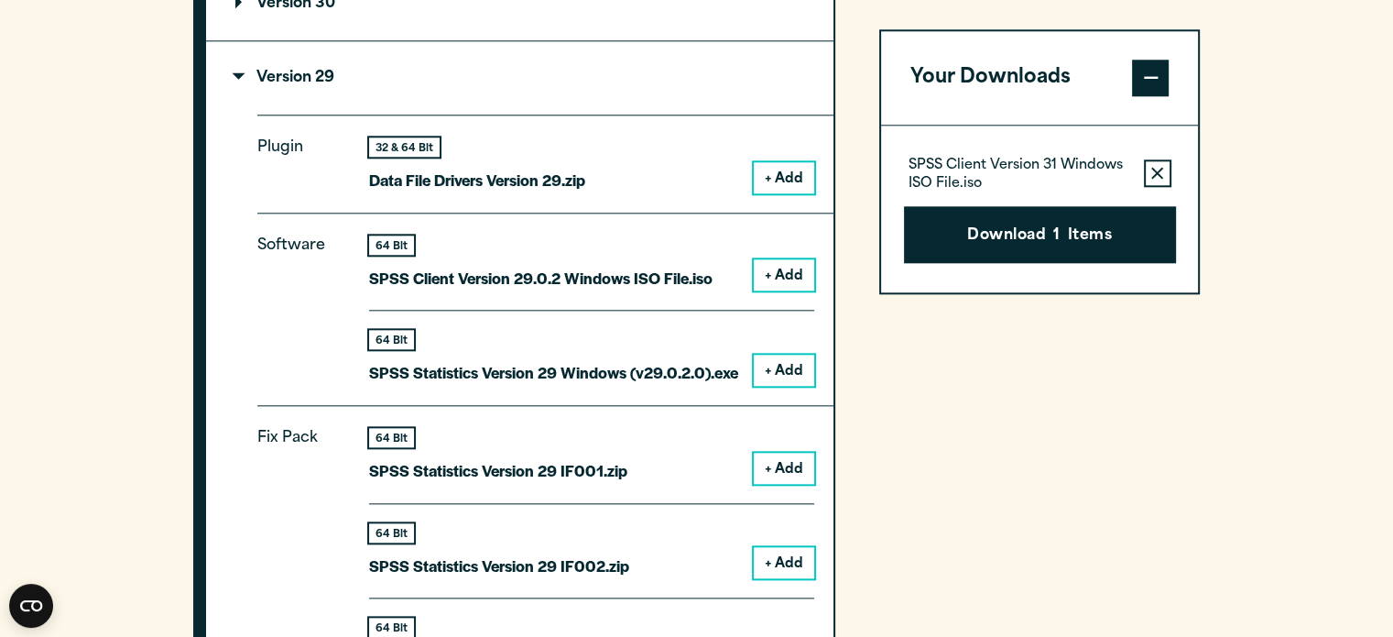
scroll to position [1924, 0]
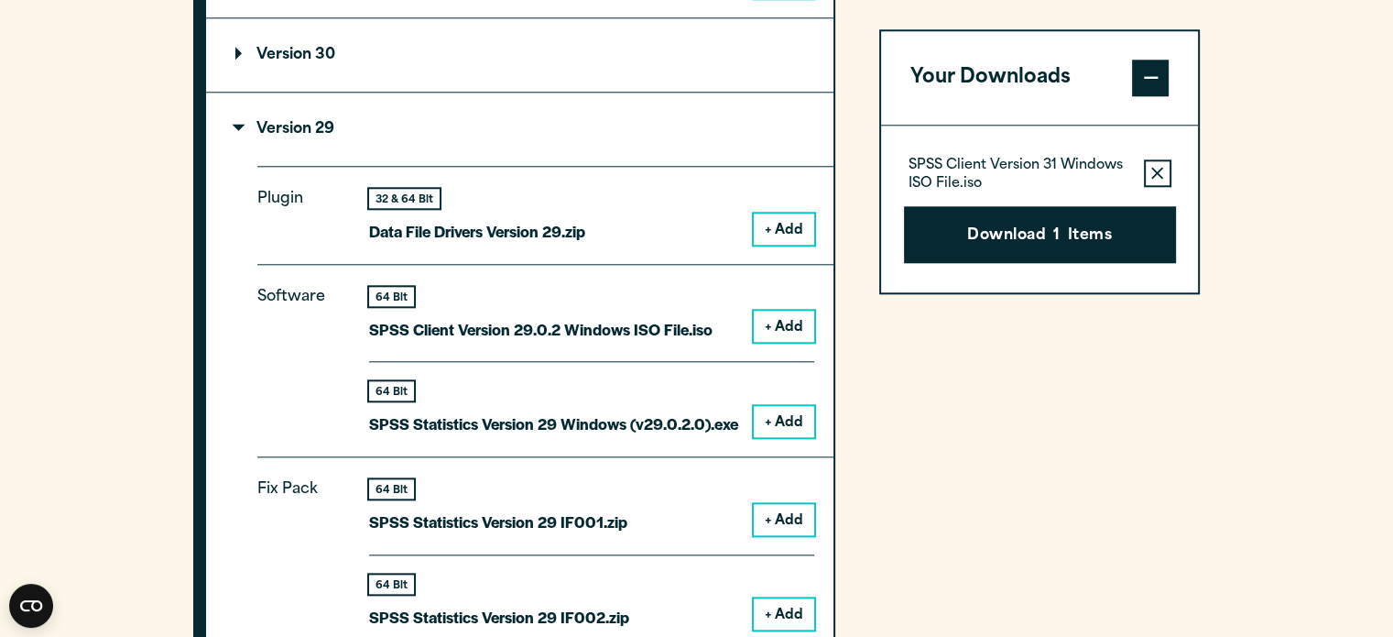
click at [792, 423] on button "+ Add" at bounding box center [784, 421] width 60 height 31
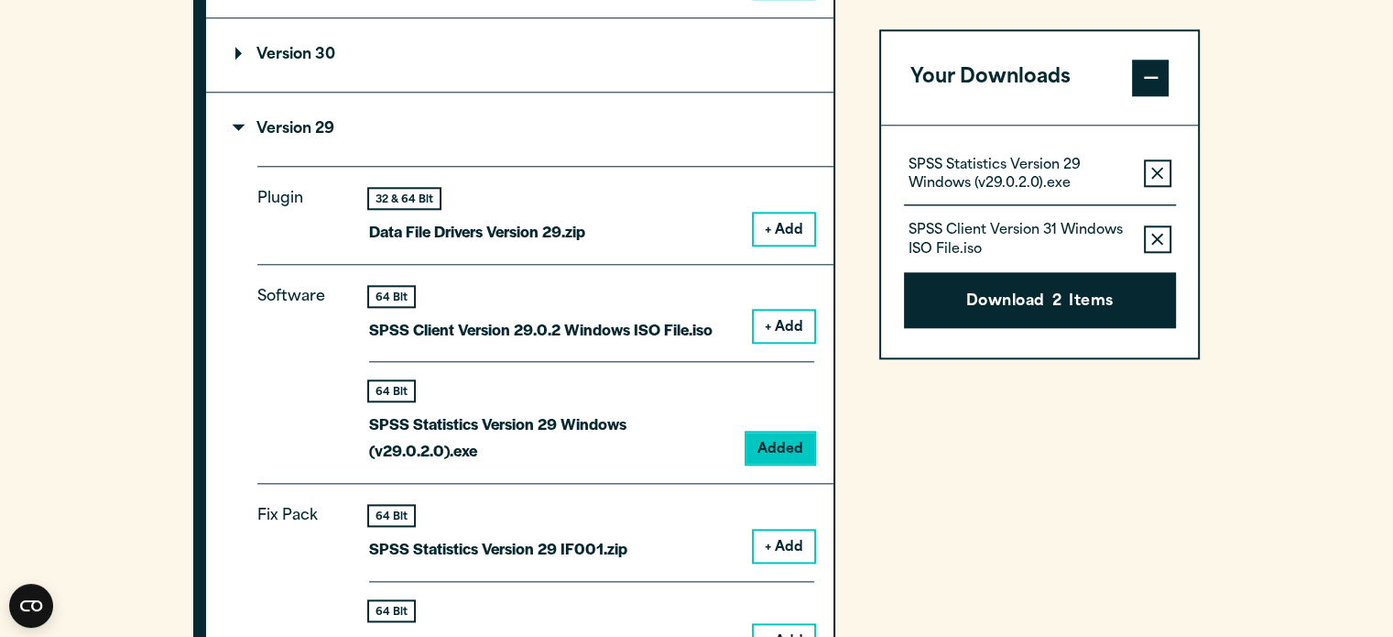
click at [1152, 234] on icon "button" at bounding box center [1158, 239] width 12 height 13
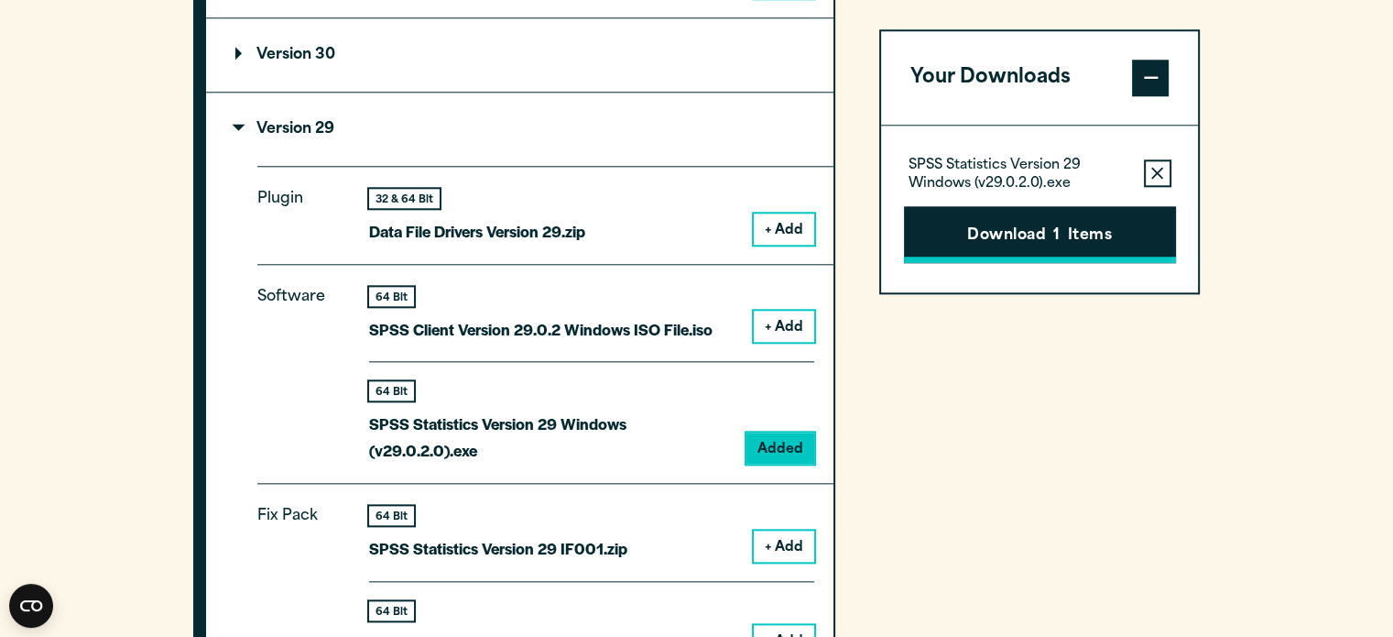
click at [1068, 240] on button "Download 1 Items" at bounding box center [1040, 234] width 272 height 57
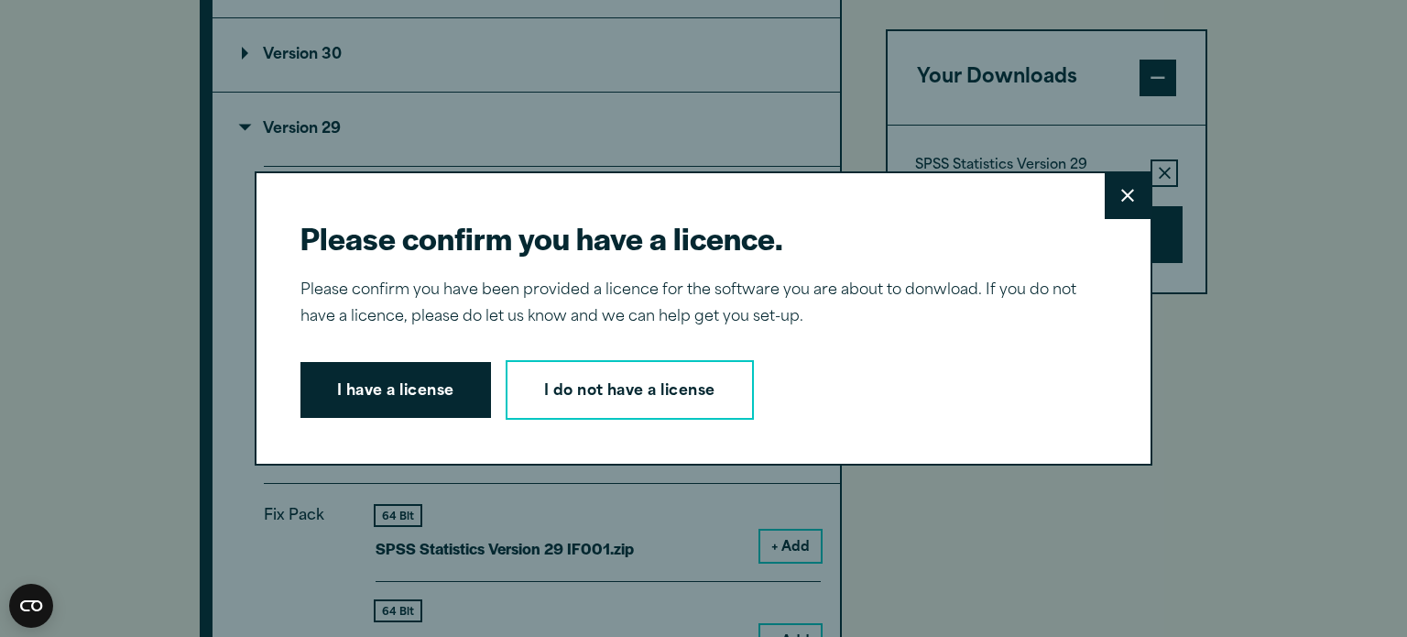
click at [403, 396] on button "I have a license" at bounding box center [395, 390] width 191 height 57
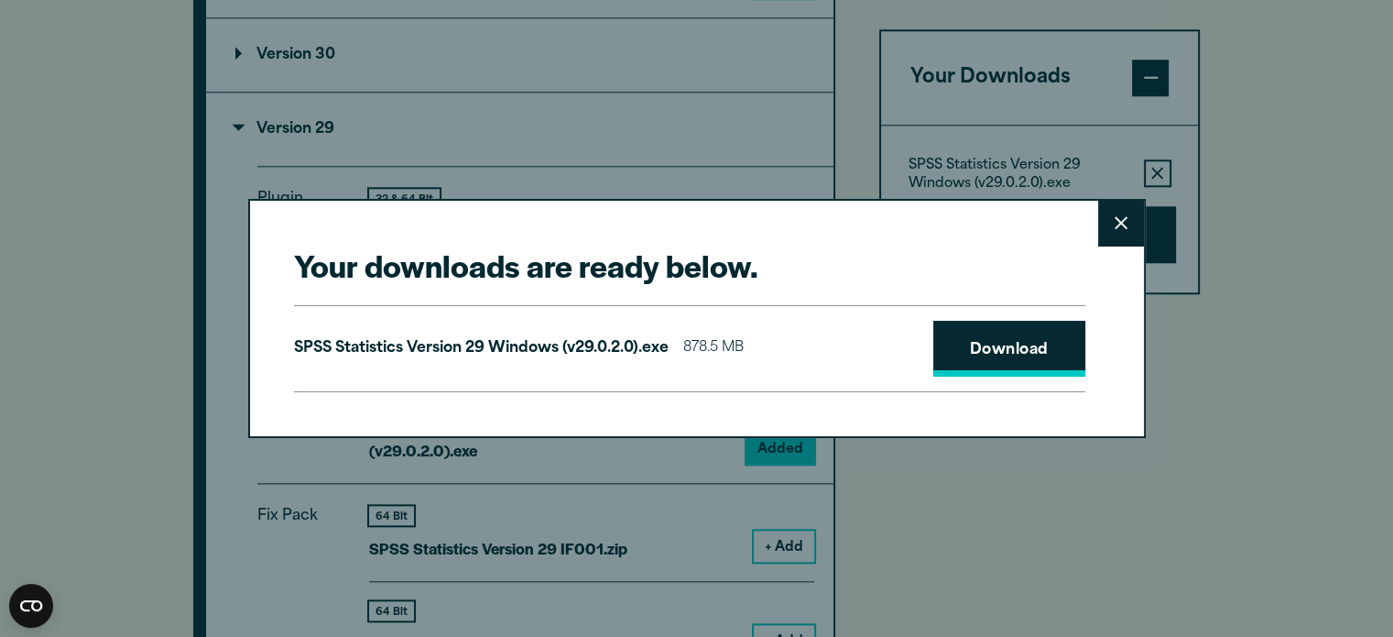
click at [1022, 348] on link "Download" at bounding box center [1010, 349] width 152 height 57
click at [1126, 229] on icon at bounding box center [1121, 223] width 13 height 13
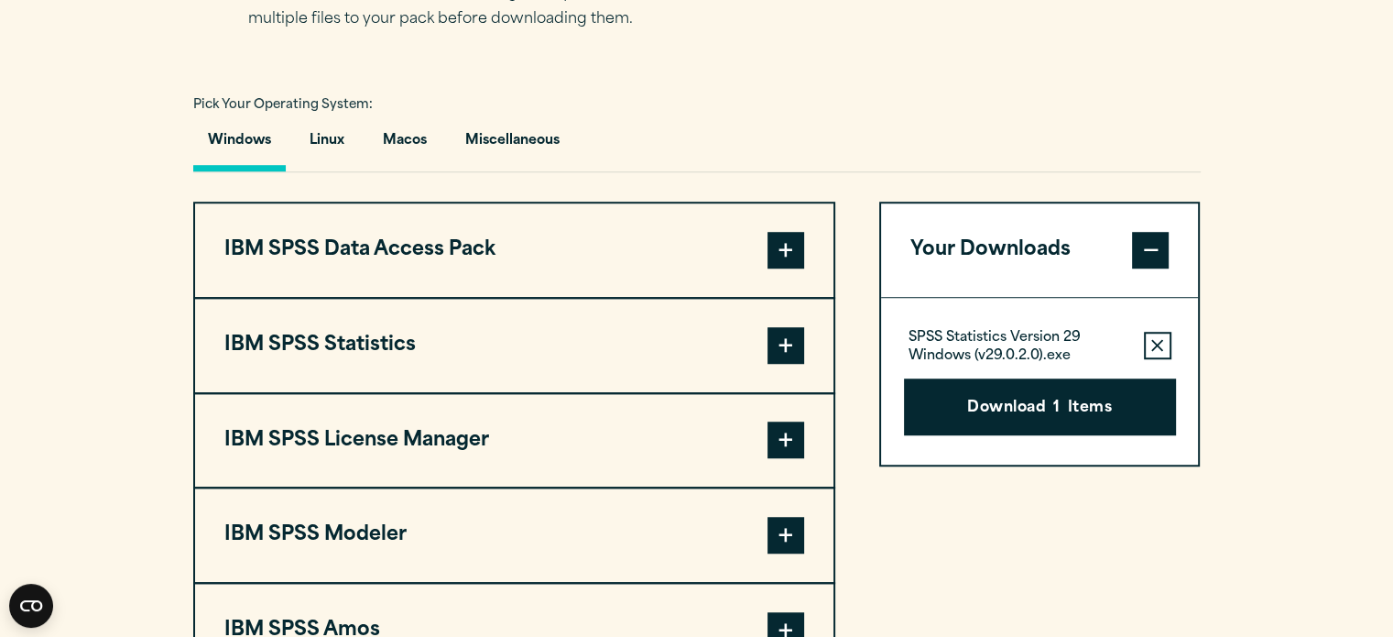
scroll to position [1374, 0]
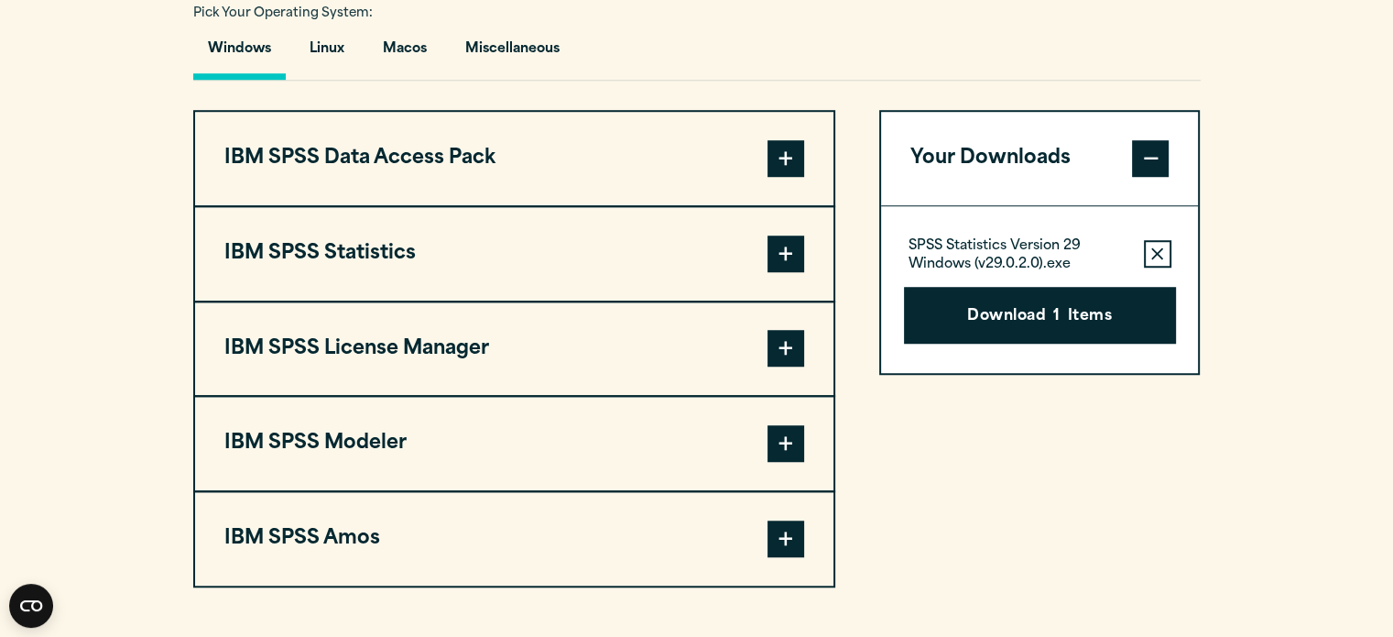
click at [718, 257] on button "IBM SPSS Statistics" at bounding box center [514, 253] width 639 height 93
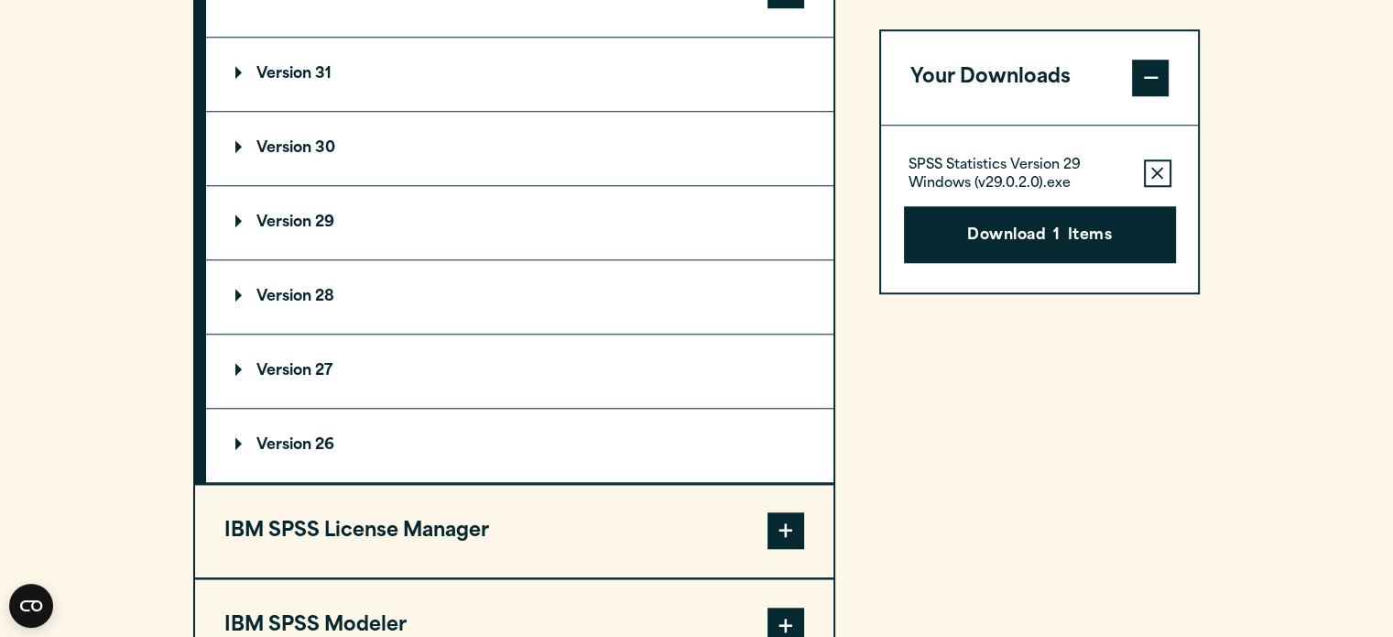
scroll to position [1649, 0]
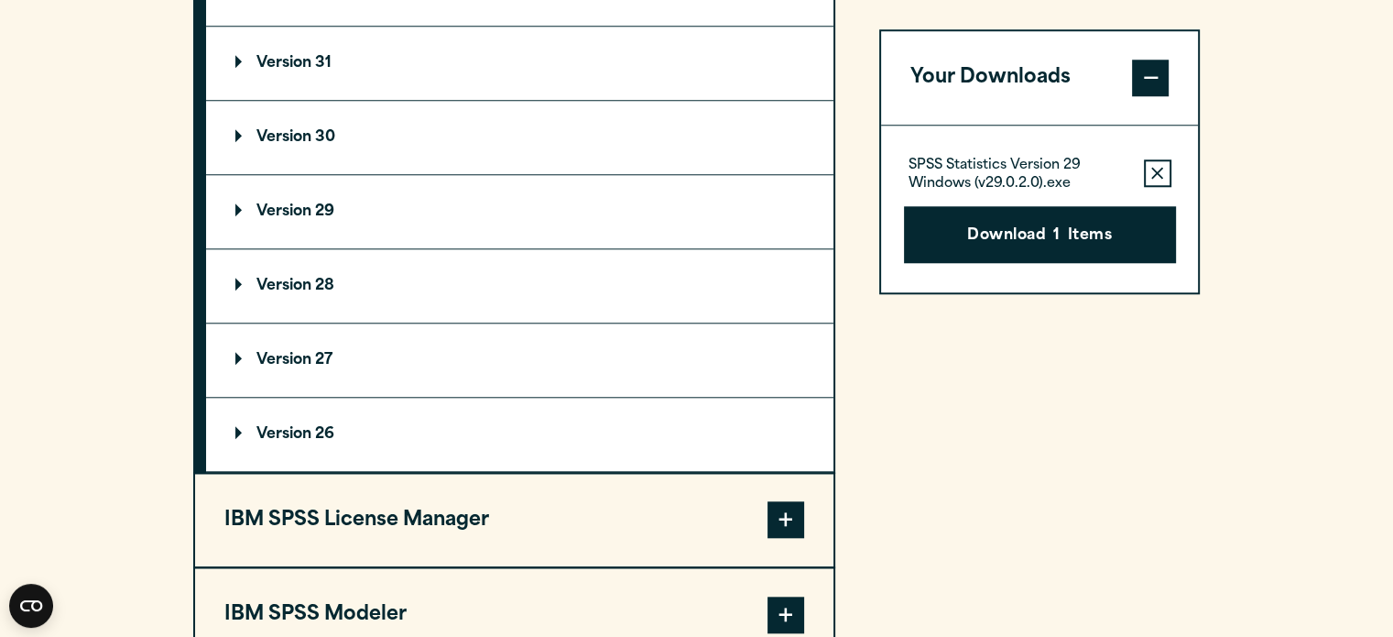
click at [420, 142] on summary "Version 30" at bounding box center [520, 137] width 628 height 73
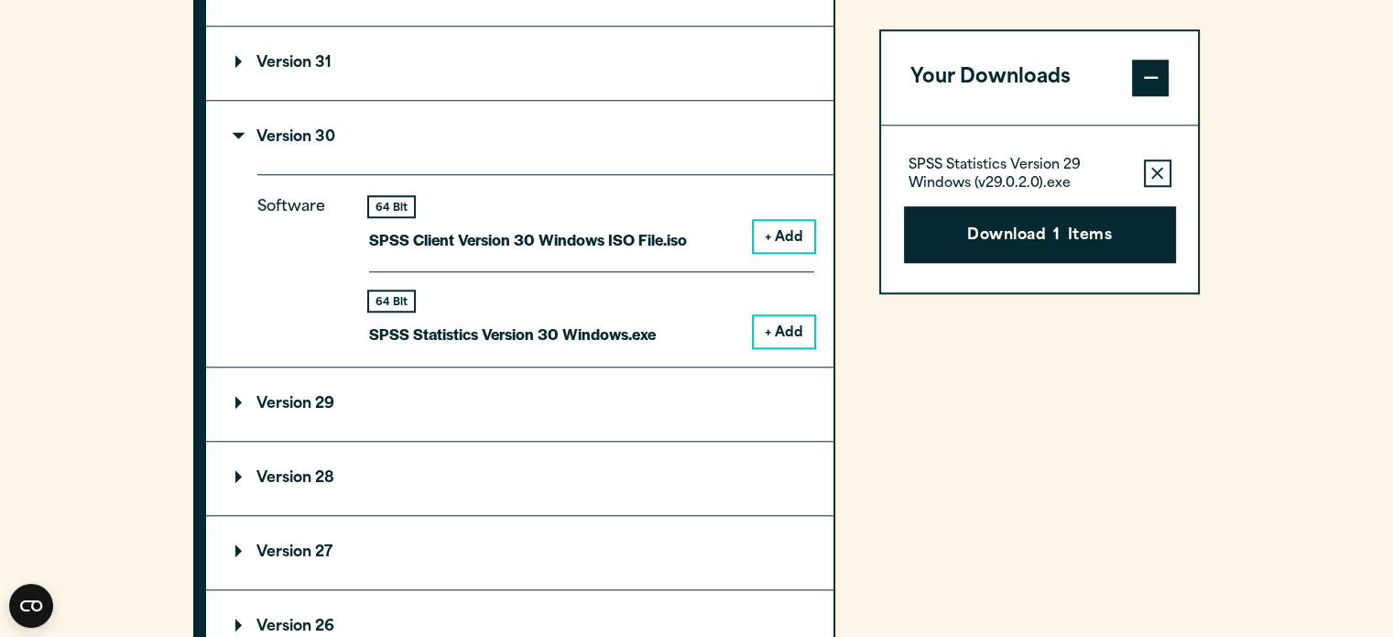
click at [783, 326] on button "+ Add" at bounding box center [784, 331] width 60 height 31
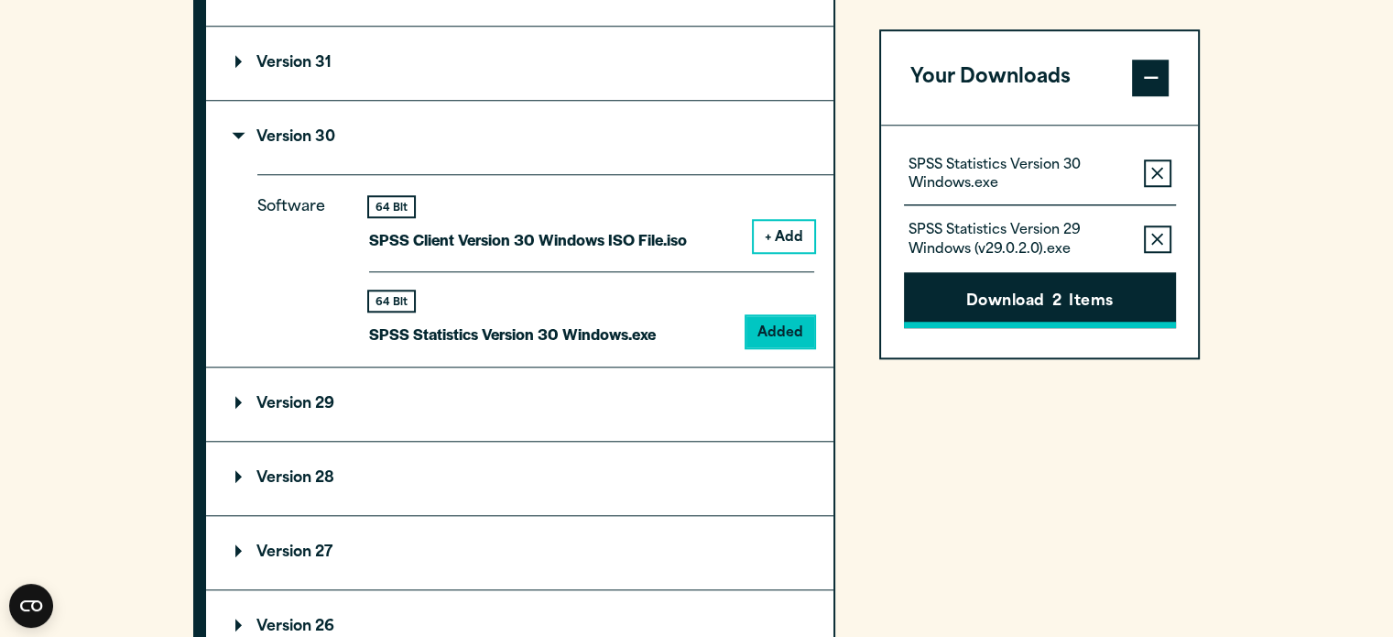
click at [1043, 303] on button "Download 2 Items" at bounding box center [1040, 300] width 272 height 57
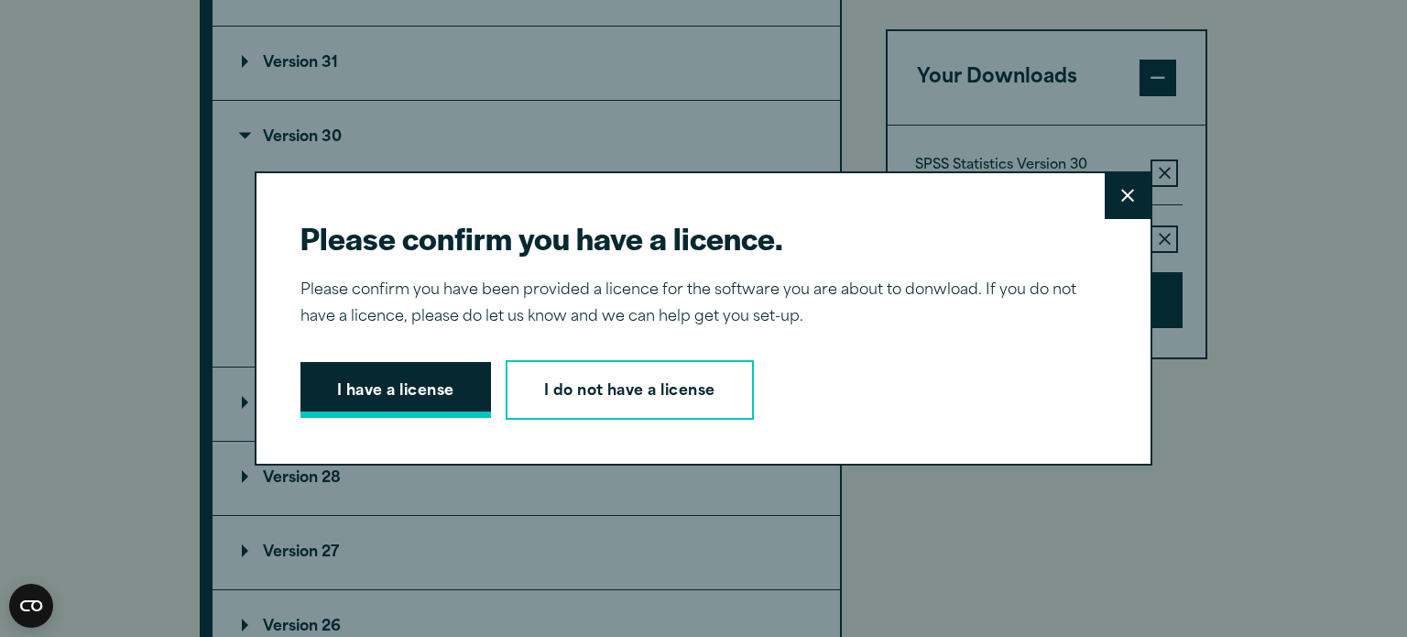
click at [398, 401] on button "I have a license" at bounding box center [395, 390] width 191 height 57
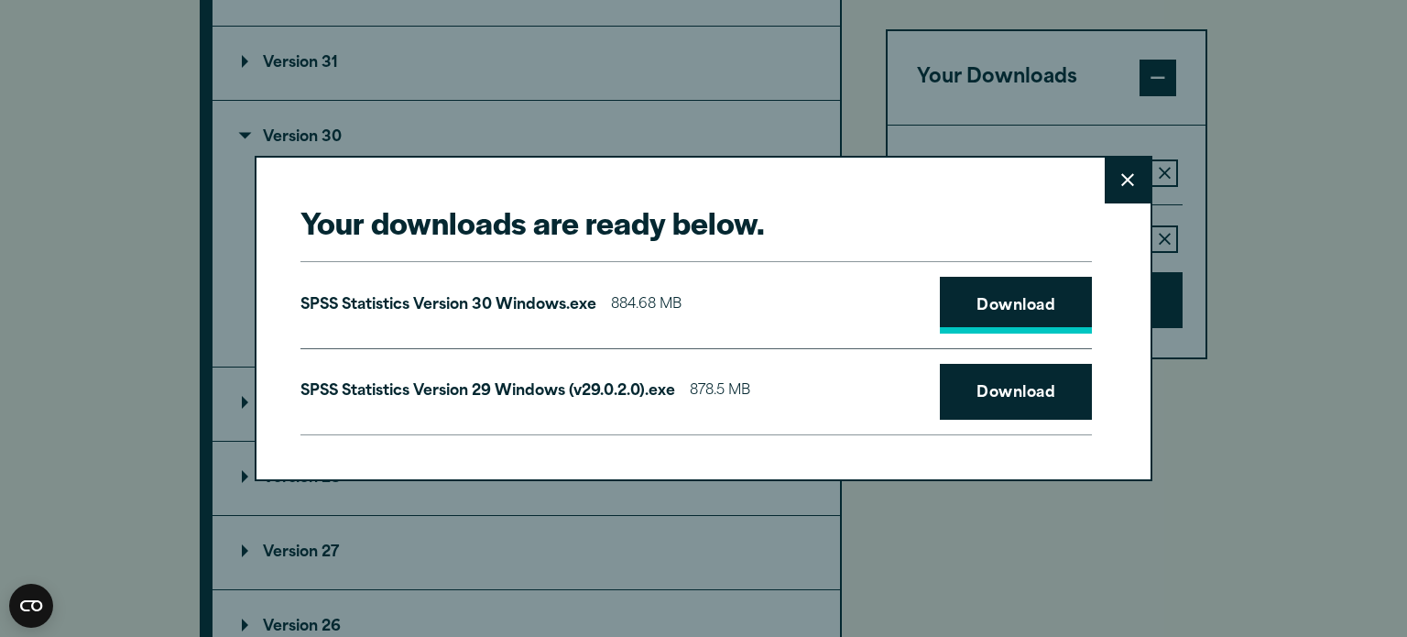
click at [980, 294] on link "Download" at bounding box center [1016, 305] width 152 height 57
click at [1126, 188] on button "Close" at bounding box center [1128, 181] width 46 height 46
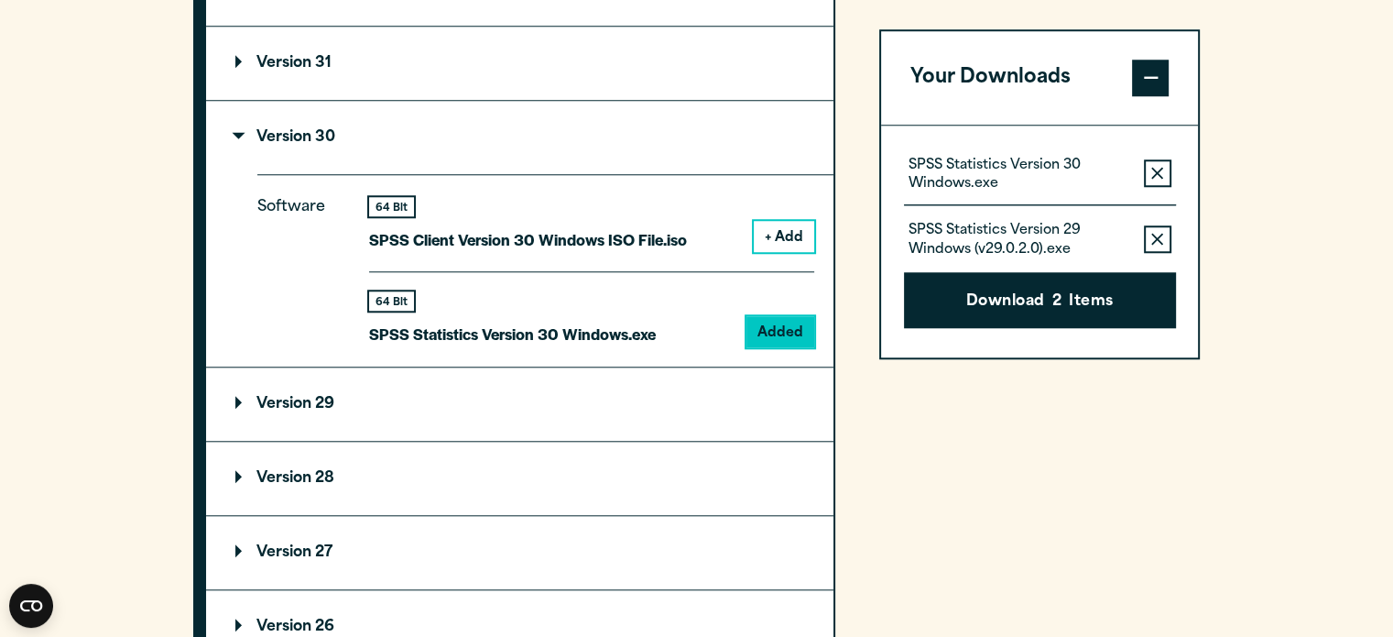
click at [1275, 508] on section "Select your software downloads Use the table below to find and navigate to your…" at bounding box center [696, 251] width 1393 height 1515
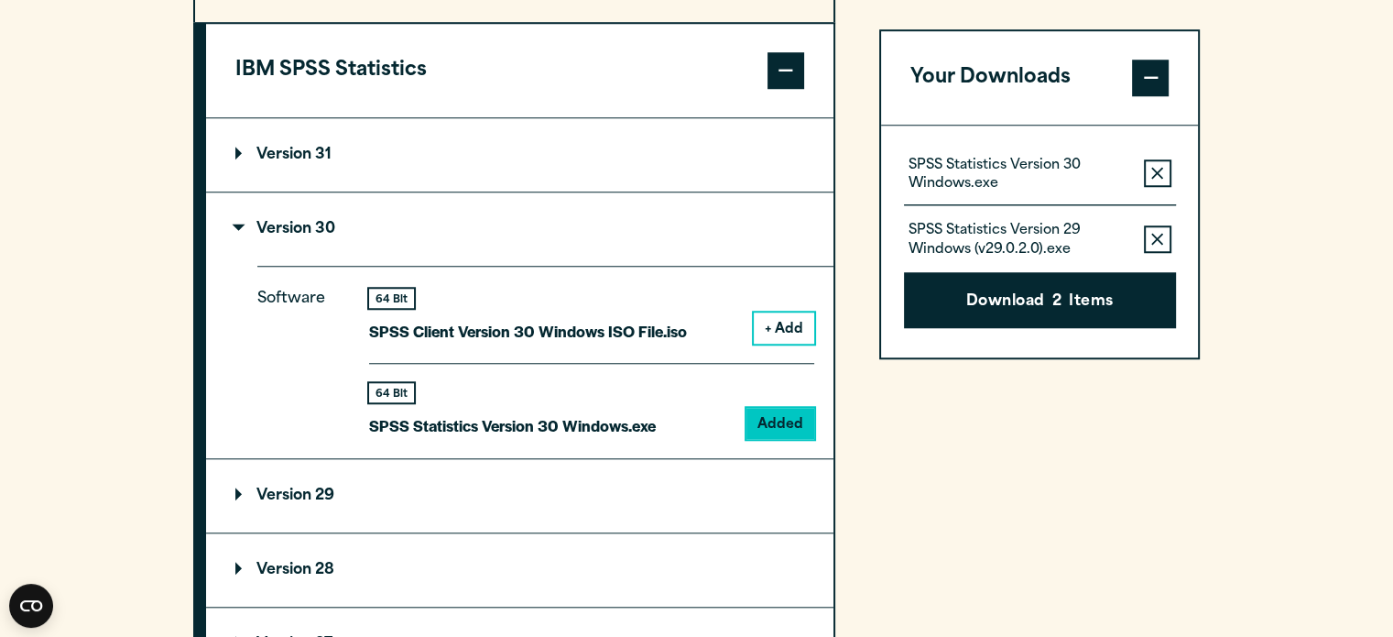
scroll to position [1741, 0]
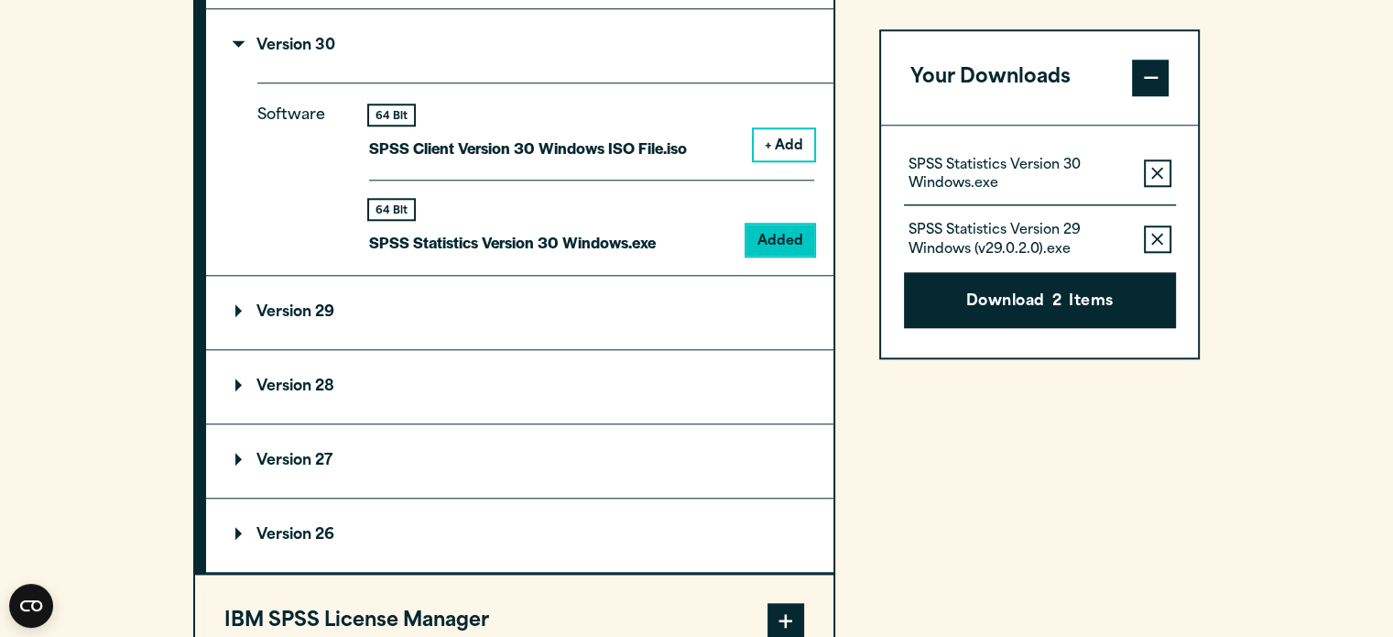
click at [73, 137] on section "Select your software downloads Use the table below to find and navigate to your…" at bounding box center [696, 160] width 1393 height 1515
